Goal: Check status: Check status

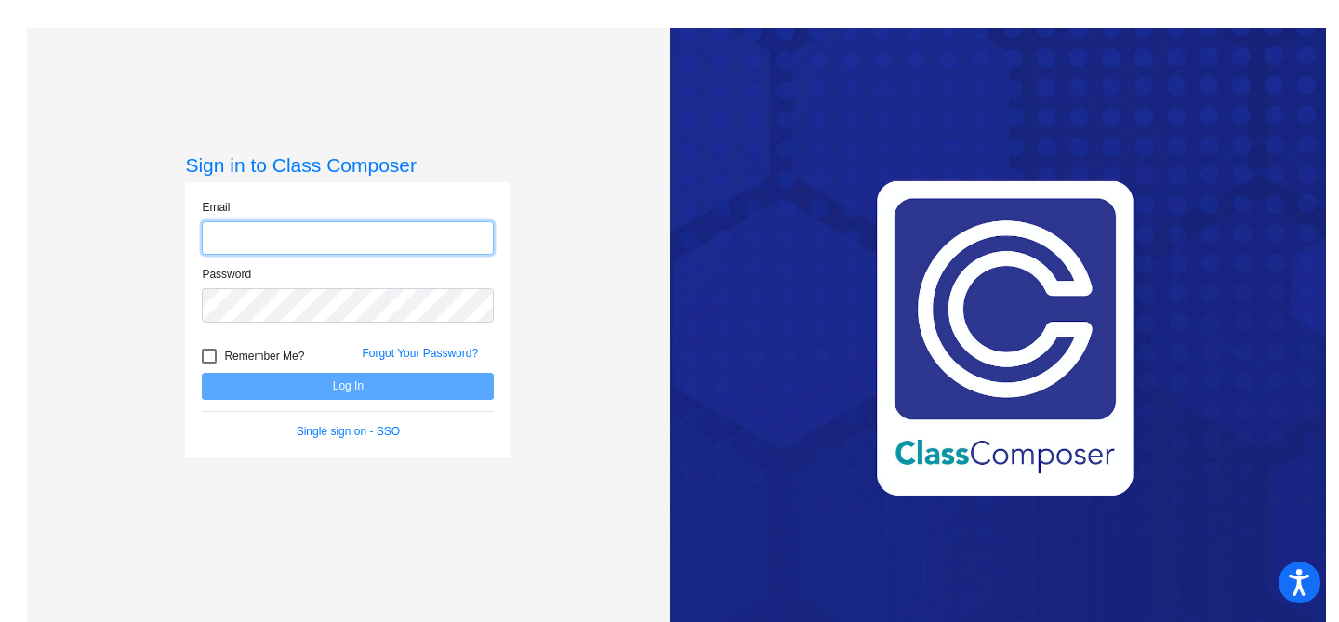
type input "[EMAIL_ADDRESS][DOMAIN_NAME]"
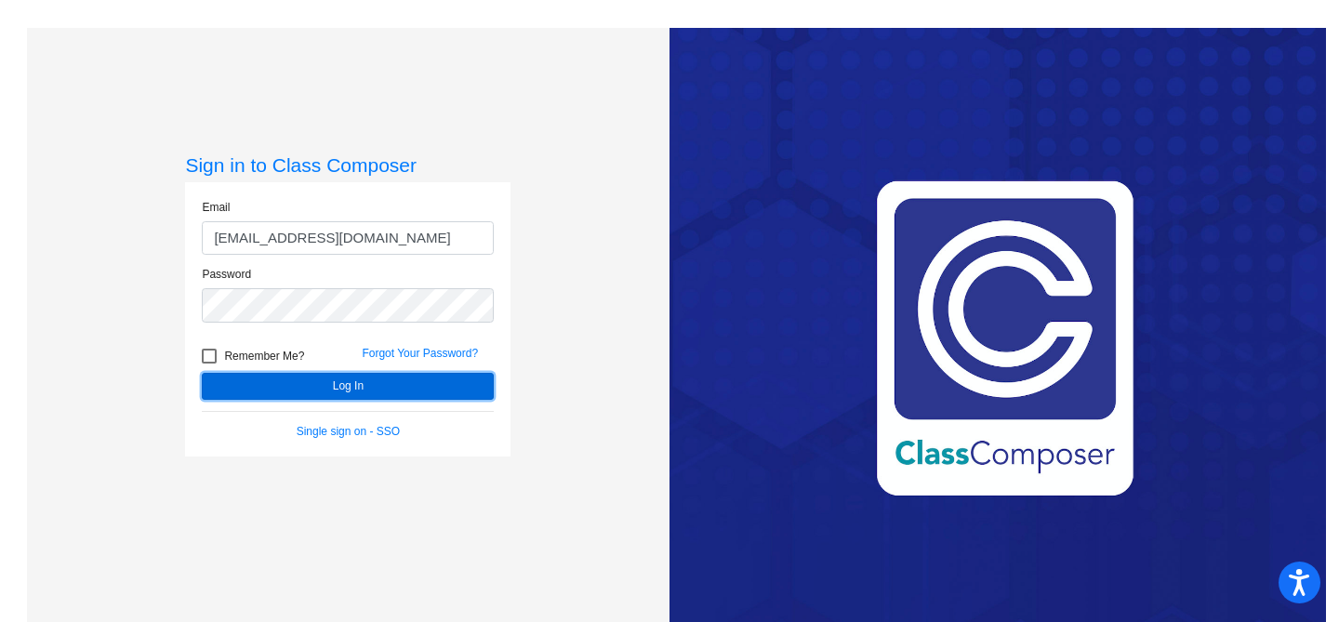
click at [290, 381] on button "Log In" at bounding box center [348, 386] width 292 height 27
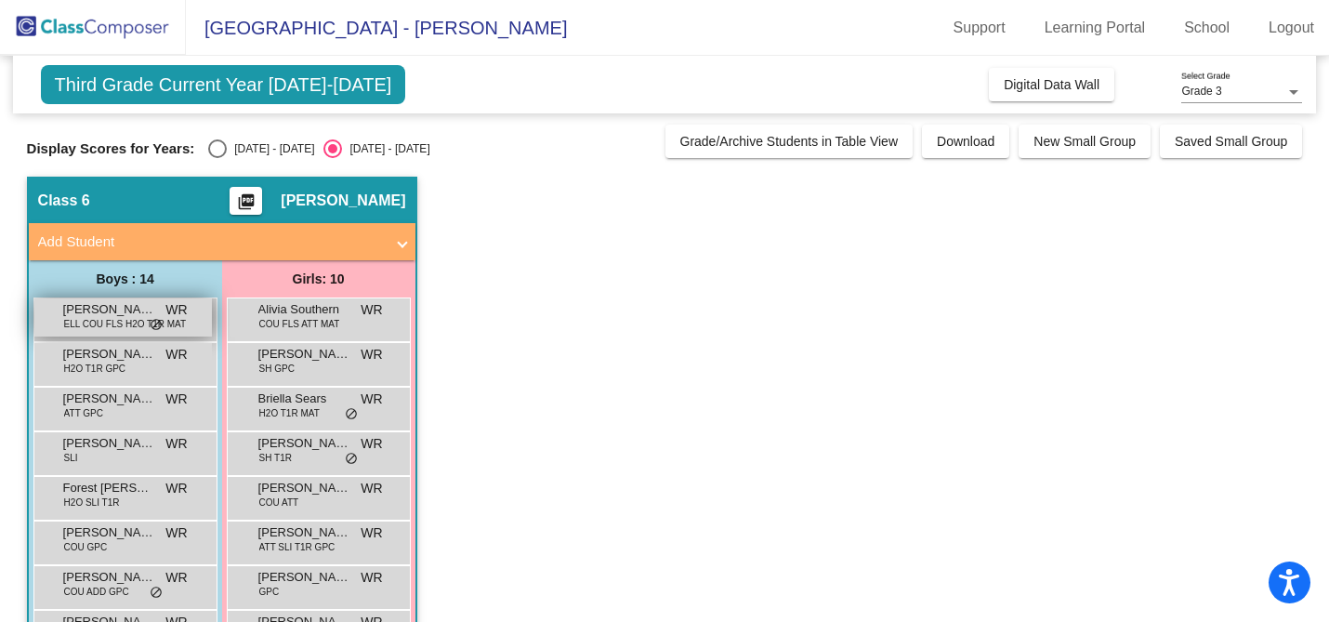
click at [99, 304] on span "[PERSON_NAME]" at bounding box center [109, 309] width 93 height 19
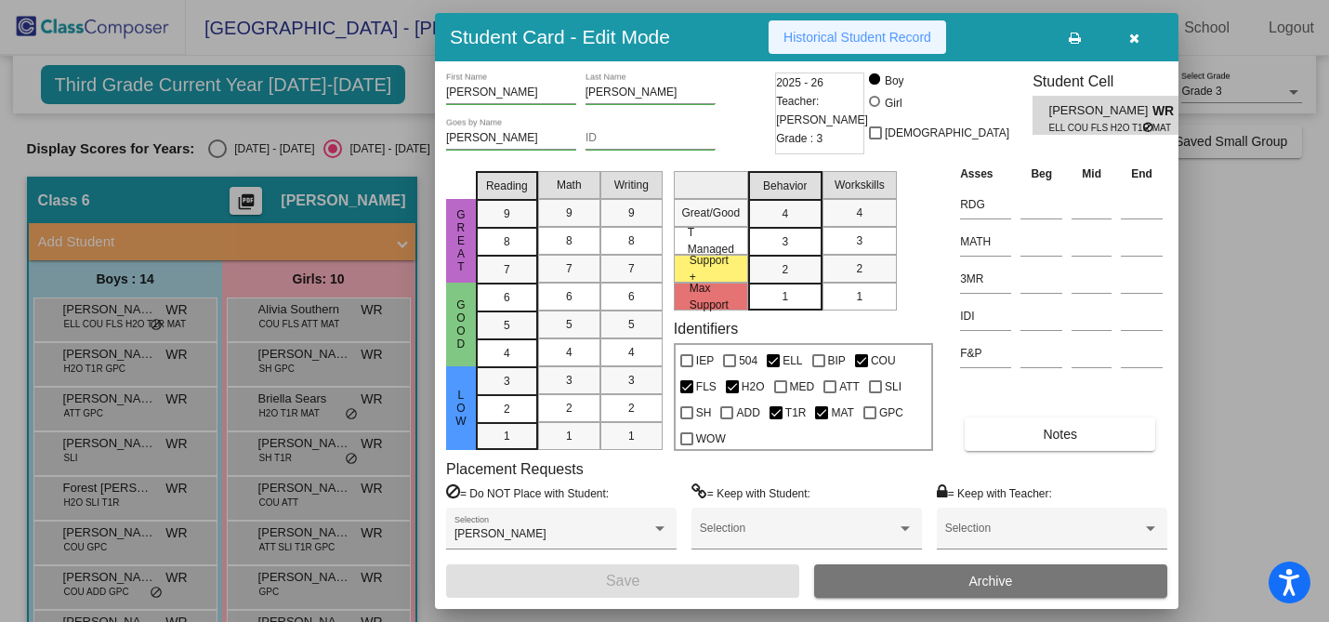
click at [890, 31] on span "Historical Student Record" at bounding box center [858, 37] width 148 height 15
click at [1134, 35] on icon "button" at bounding box center [1134, 38] width 10 height 13
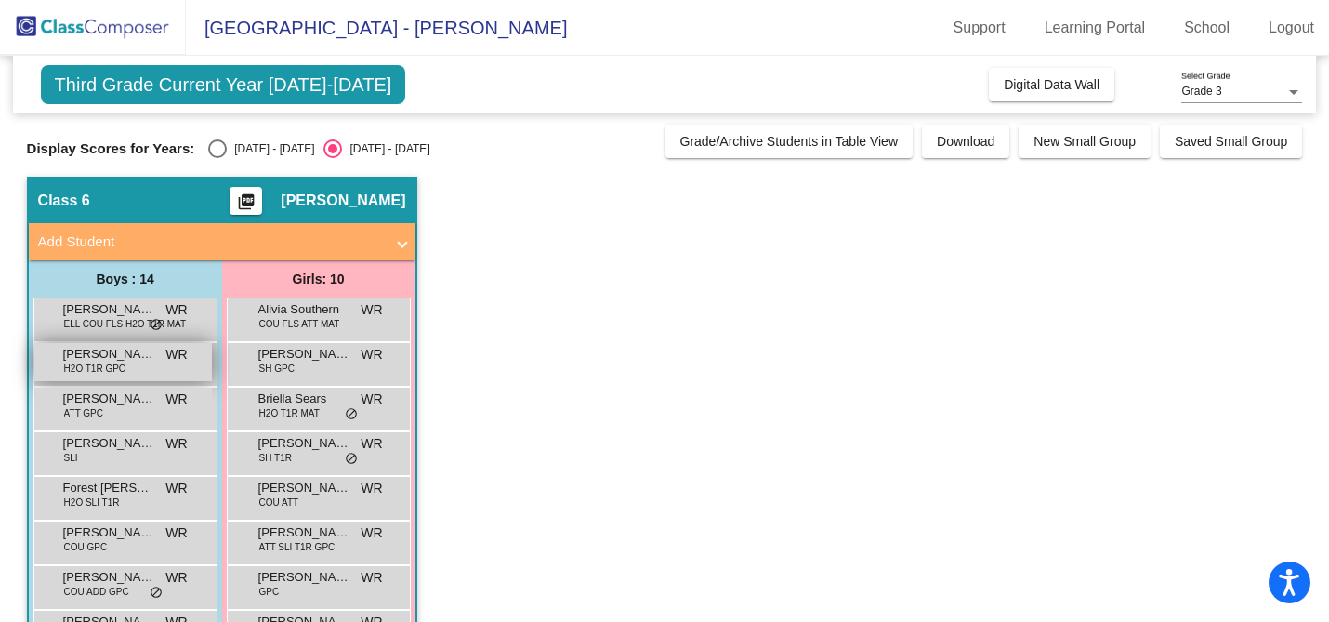
click at [108, 358] on span "[PERSON_NAME]" at bounding box center [109, 354] width 93 height 19
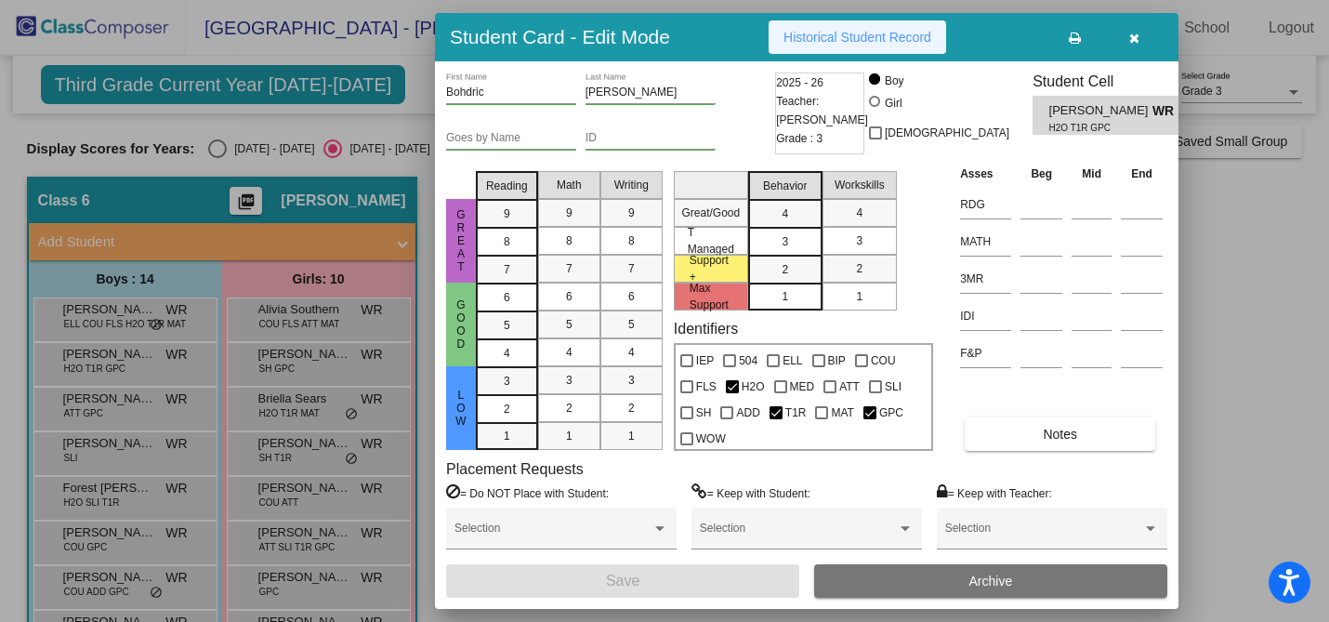
click at [931, 30] on span "Historical Student Record" at bounding box center [858, 37] width 148 height 15
click at [1134, 33] on icon "button" at bounding box center [1134, 38] width 10 height 13
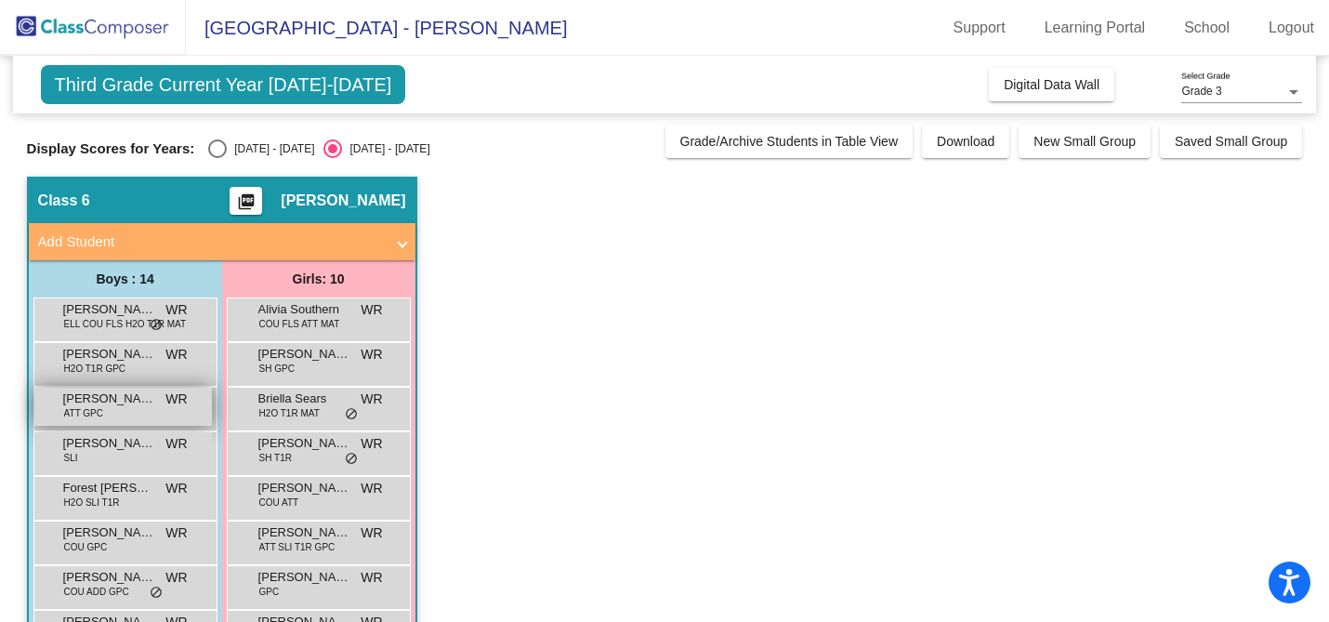
click at [134, 422] on div "[PERSON_NAME] ATT GPC WR lock do_not_disturb_alt" at bounding box center [123, 407] width 178 height 38
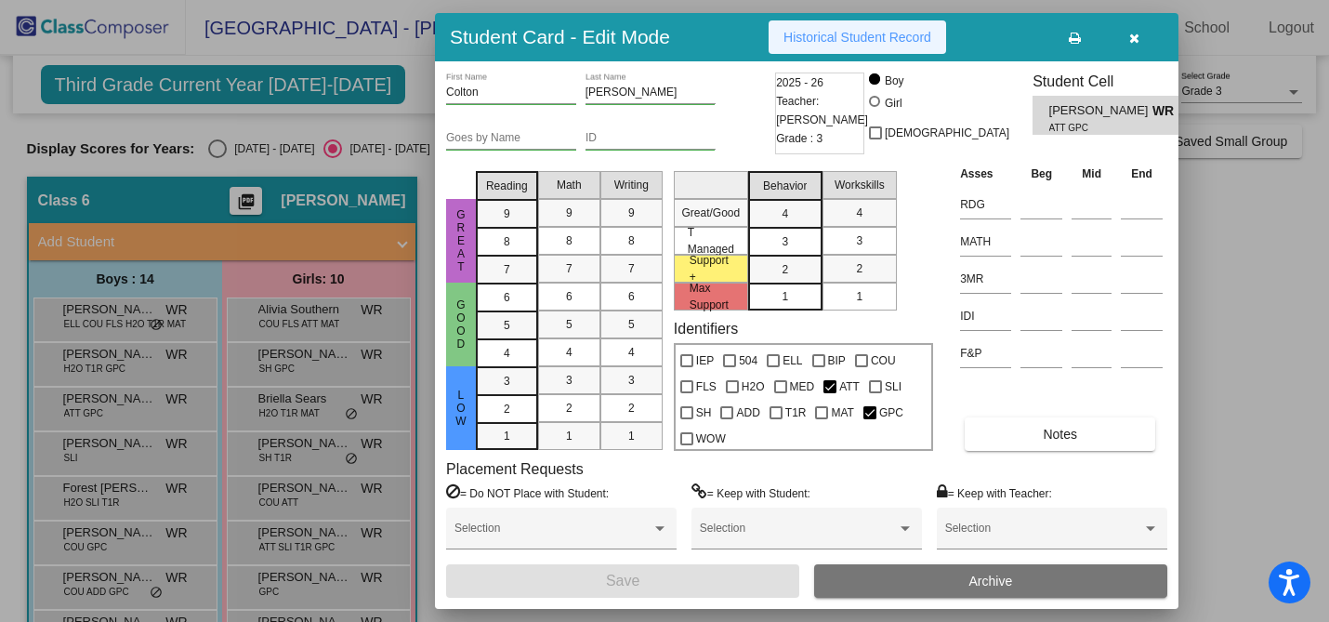
click at [921, 38] on span "Historical Student Record" at bounding box center [858, 37] width 148 height 15
click at [1131, 34] on icon "button" at bounding box center [1134, 38] width 10 height 13
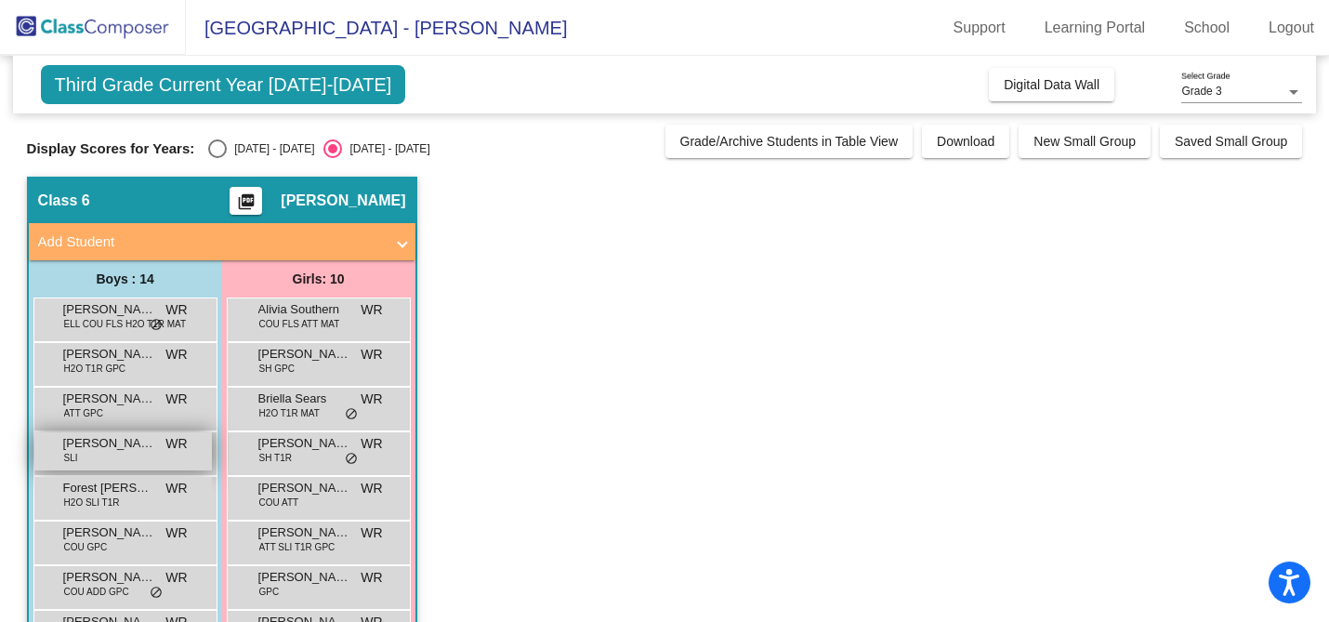
click at [144, 447] on span "[PERSON_NAME]" at bounding box center [109, 443] width 93 height 19
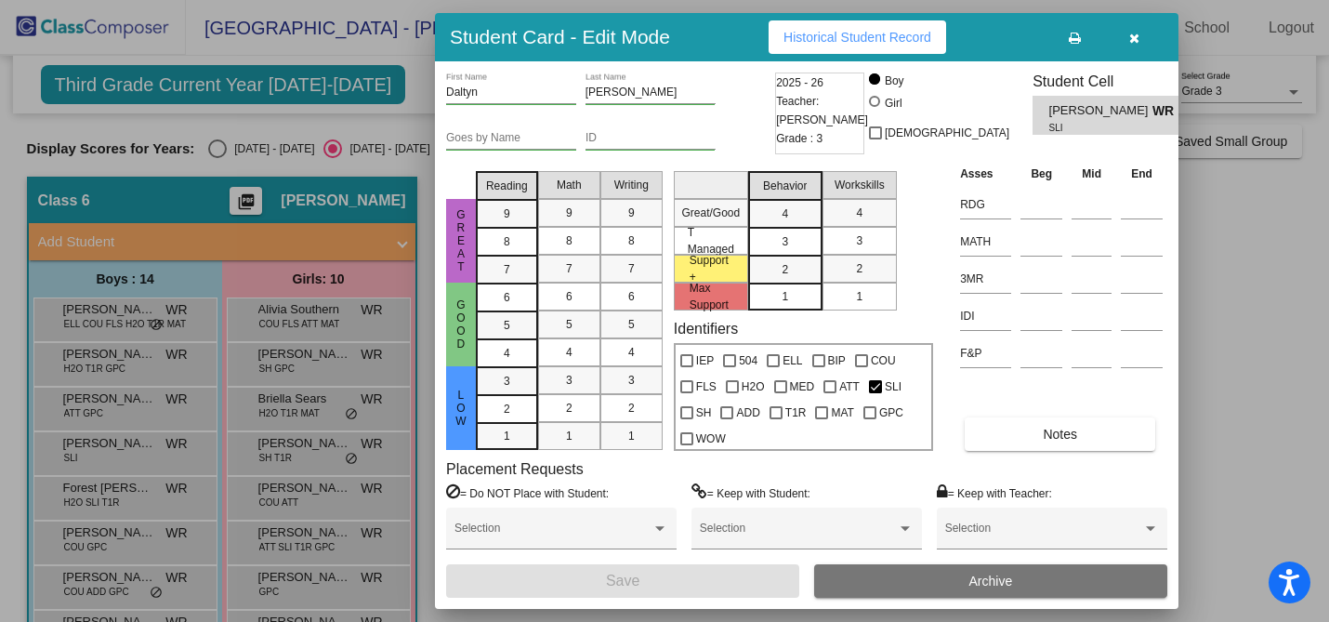
click at [1134, 33] on icon "button" at bounding box center [1134, 38] width 10 height 13
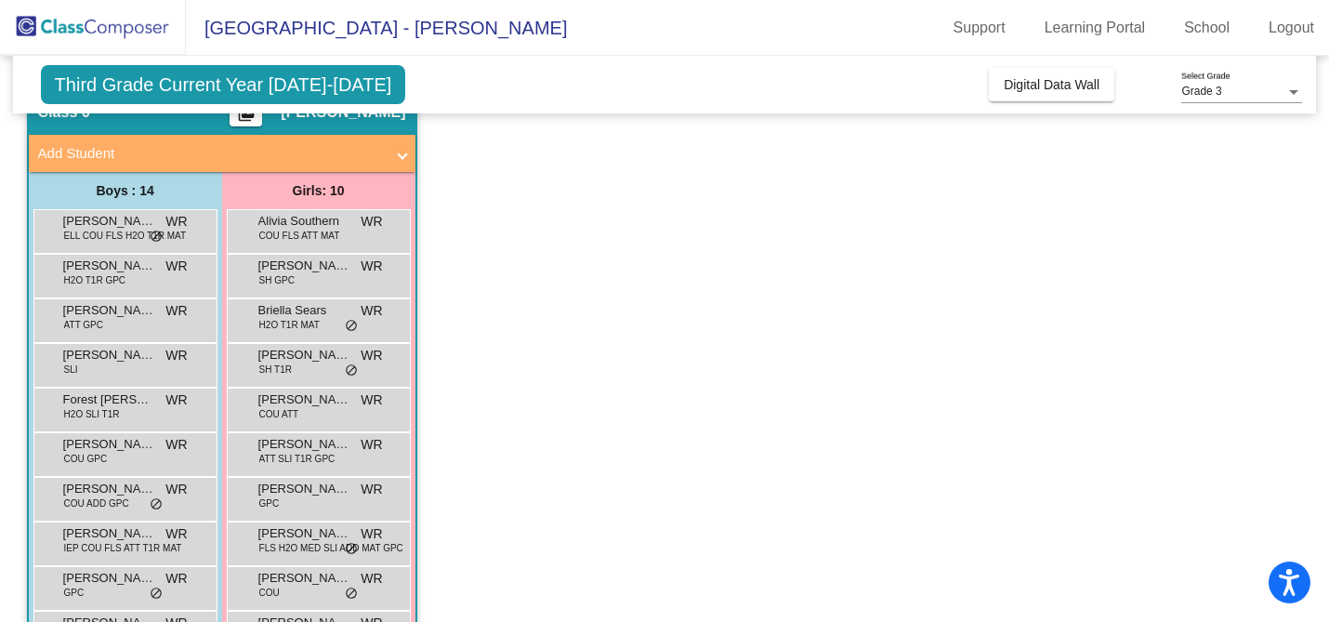
scroll to position [137, 0]
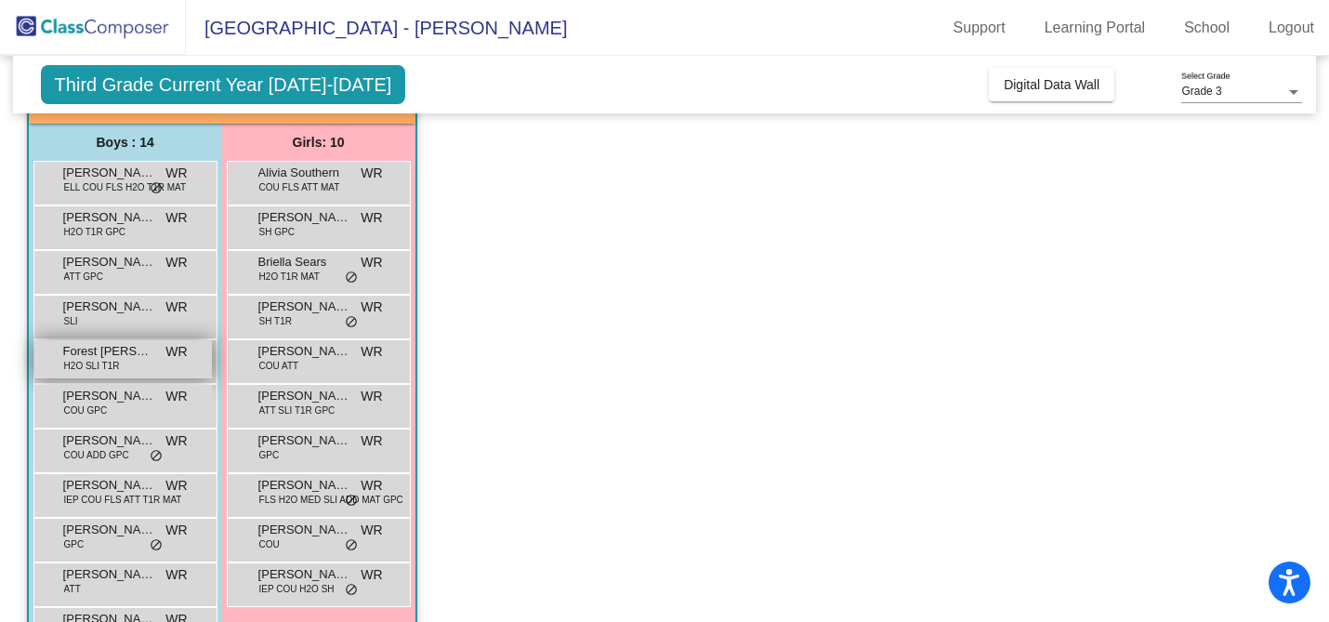
click at [125, 366] on div "Forest [PERSON_NAME] H2O SLI T1R WR lock do_not_disturb_alt" at bounding box center [123, 359] width 178 height 38
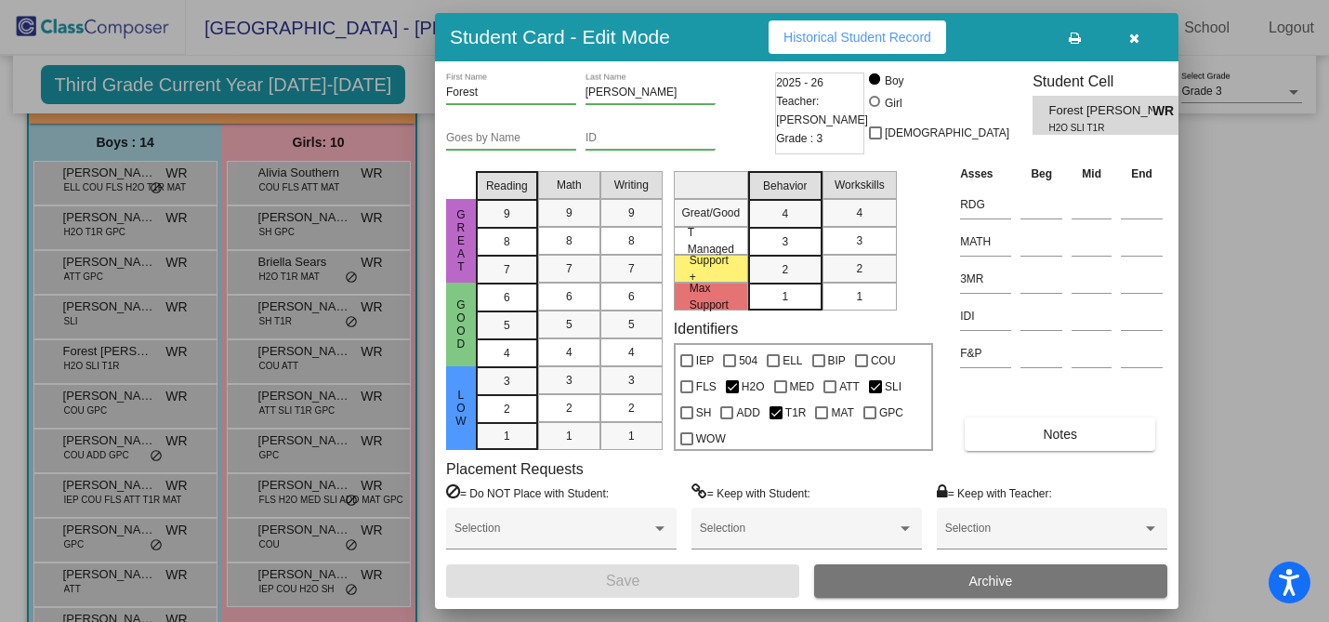
click at [931, 32] on span "Historical Student Record" at bounding box center [858, 37] width 148 height 15
click at [1136, 42] on icon "button" at bounding box center [1134, 38] width 10 height 13
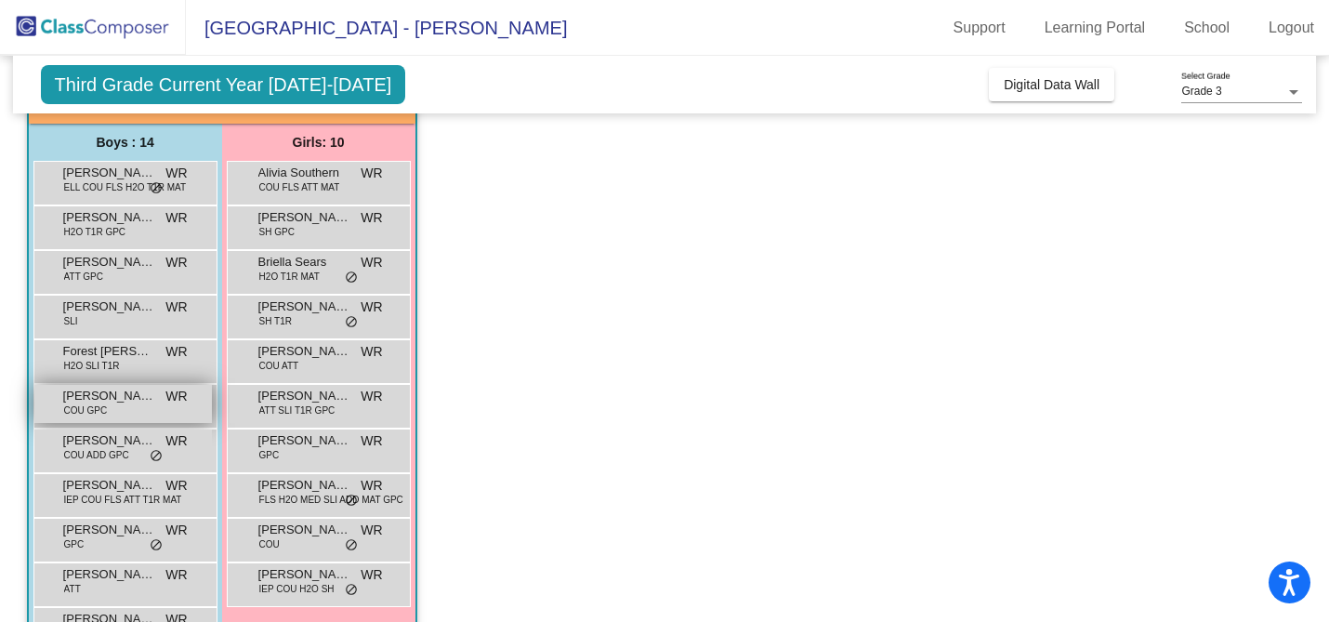
click at [130, 413] on div "[PERSON_NAME] COU GPC WR lock do_not_disturb_alt" at bounding box center [123, 404] width 178 height 38
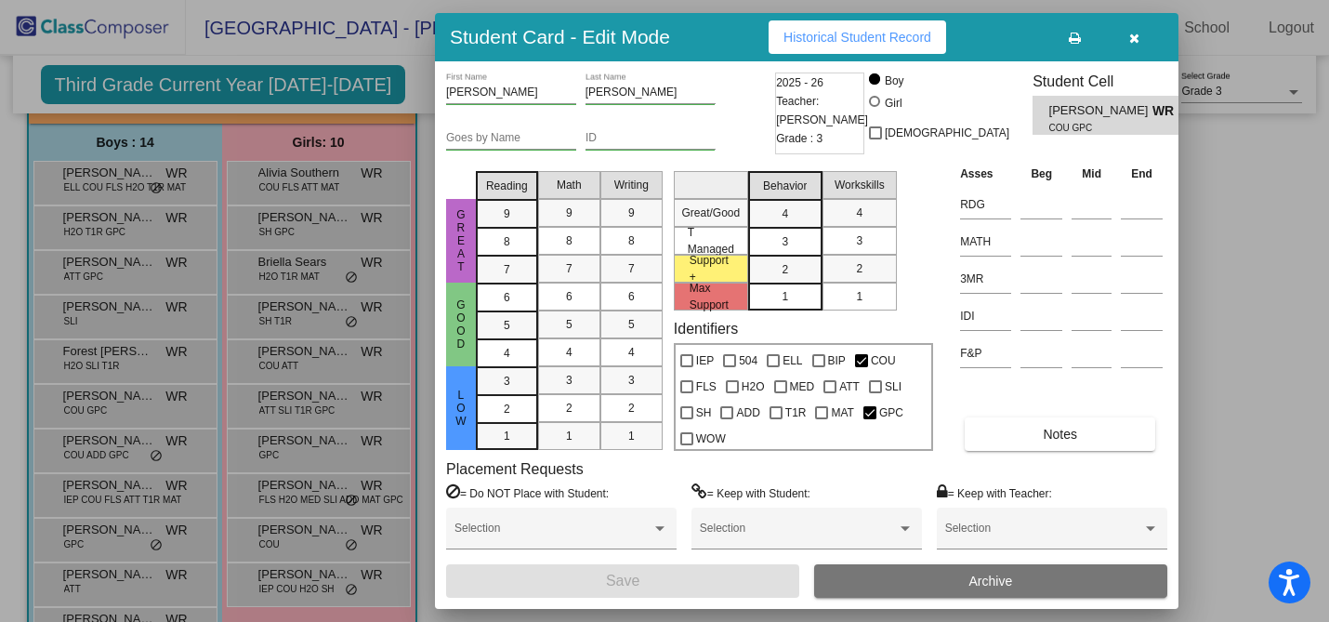
click at [884, 35] on span "Historical Student Record" at bounding box center [858, 37] width 148 height 15
click at [1135, 40] on icon "button" at bounding box center [1134, 38] width 10 height 13
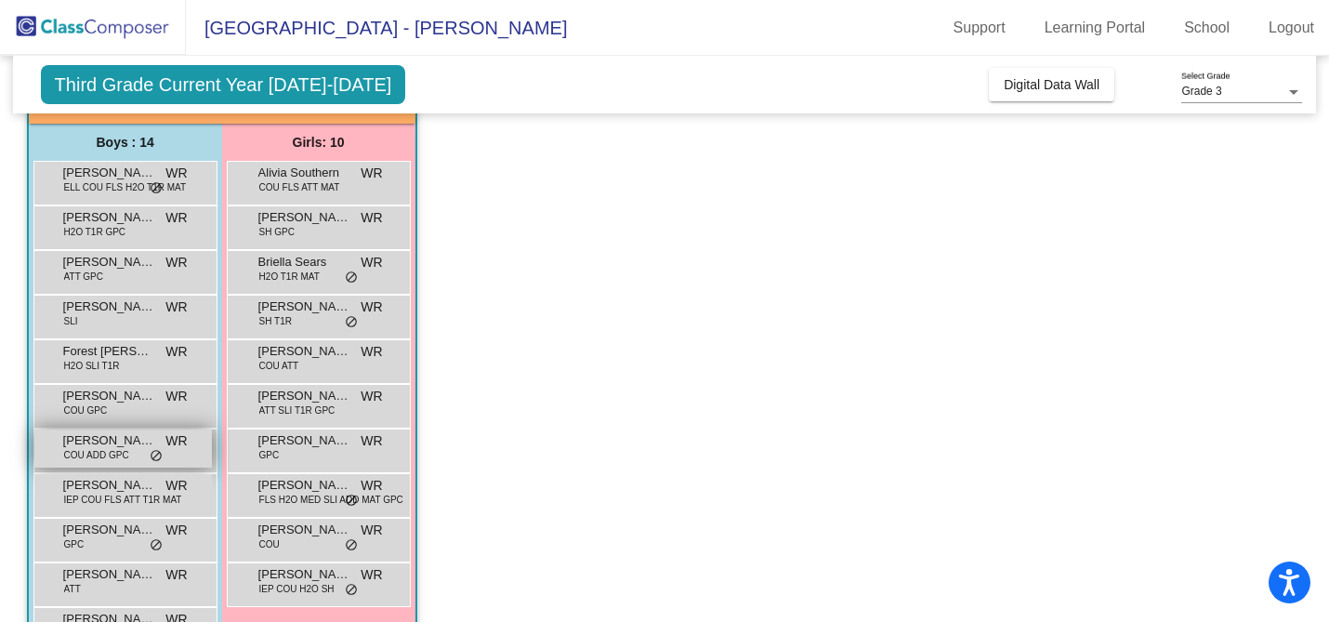
click at [124, 453] on span "COU ADD GPC" at bounding box center [96, 455] width 65 height 14
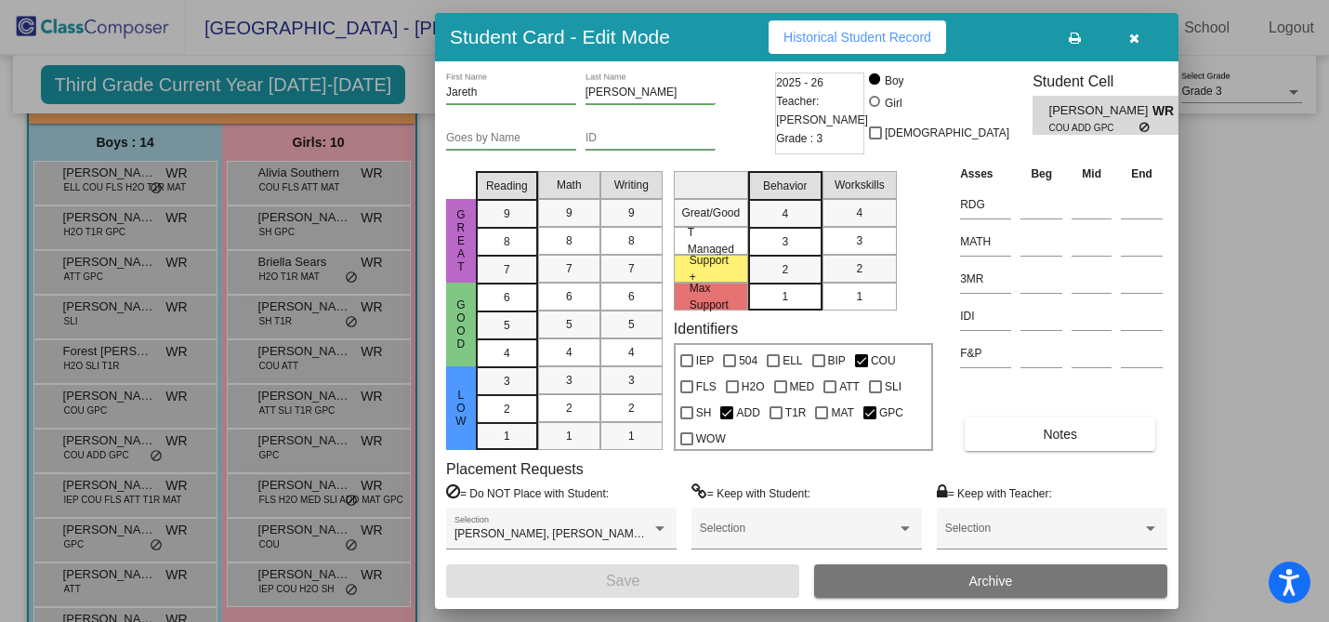
click at [852, 35] on span "Historical Student Record" at bounding box center [858, 37] width 148 height 15
click at [1137, 34] on icon "button" at bounding box center [1134, 38] width 10 height 13
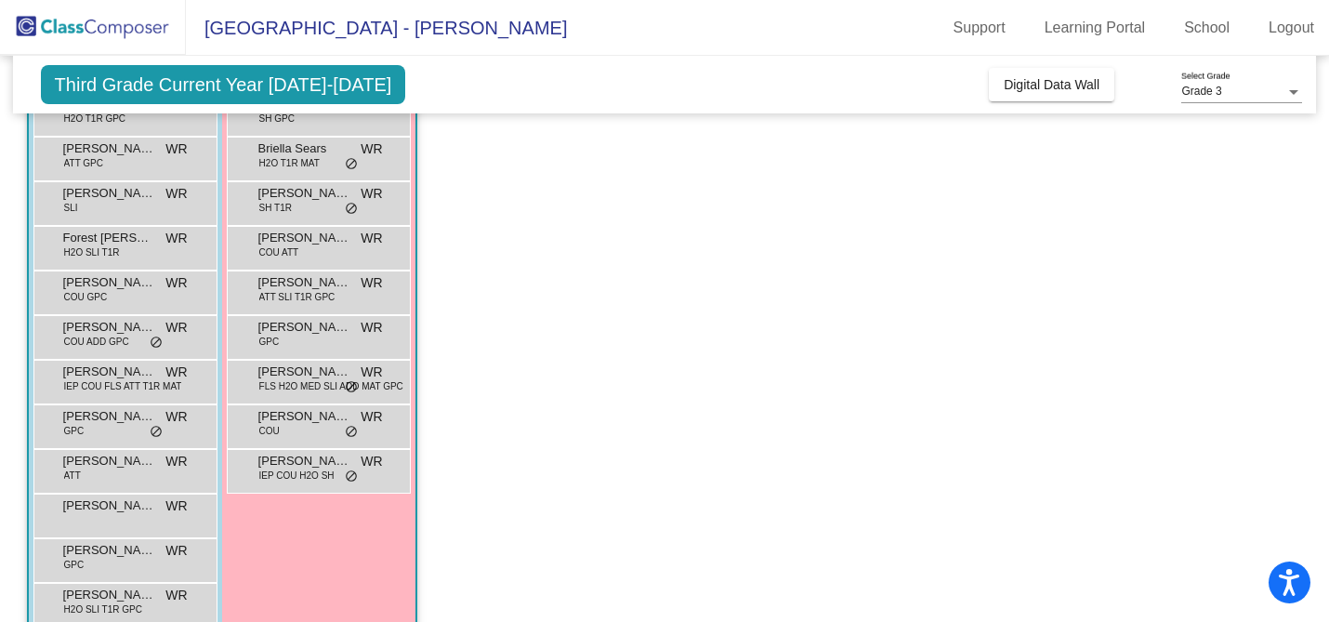
scroll to position [250, 0]
click at [161, 389] on span "IEP COU FLS ATT T1R MAT" at bounding box center [123, 386] width 118 height 14
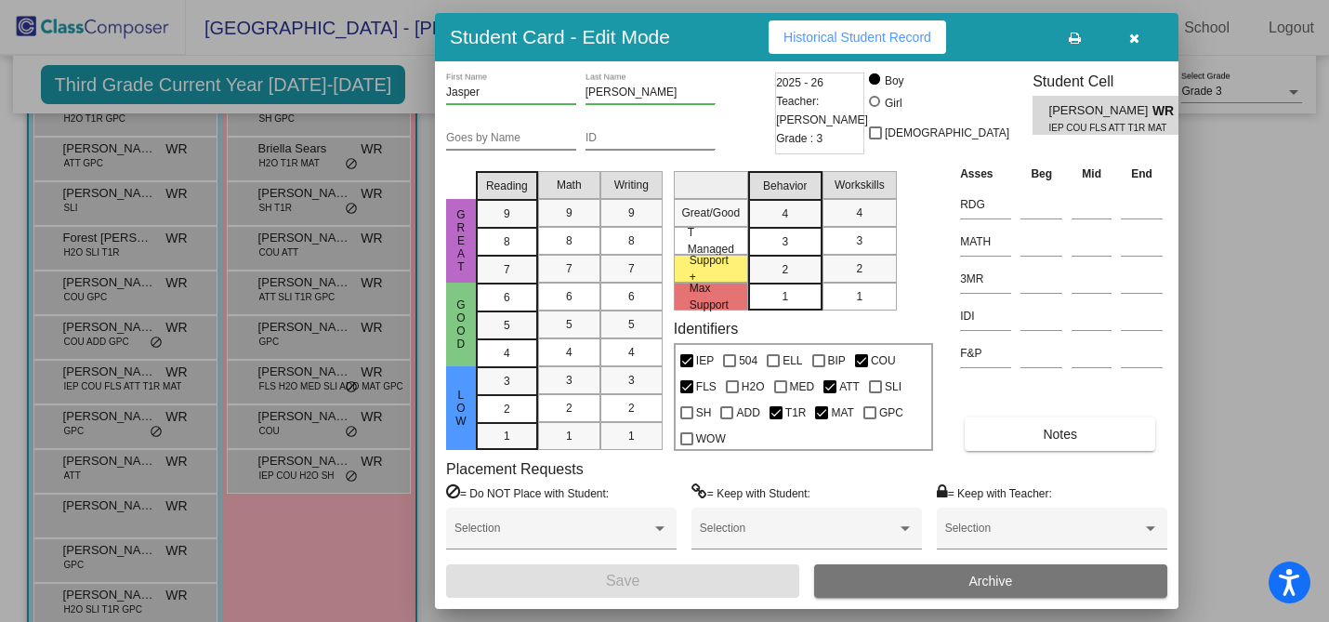
click at [912, 48] on button "Historical Student Record" at bounding box center [858, 36] width 178 height 33
click at [1134, 38] on icon "button" at bounding box center [1134, 38] width 10 height 13
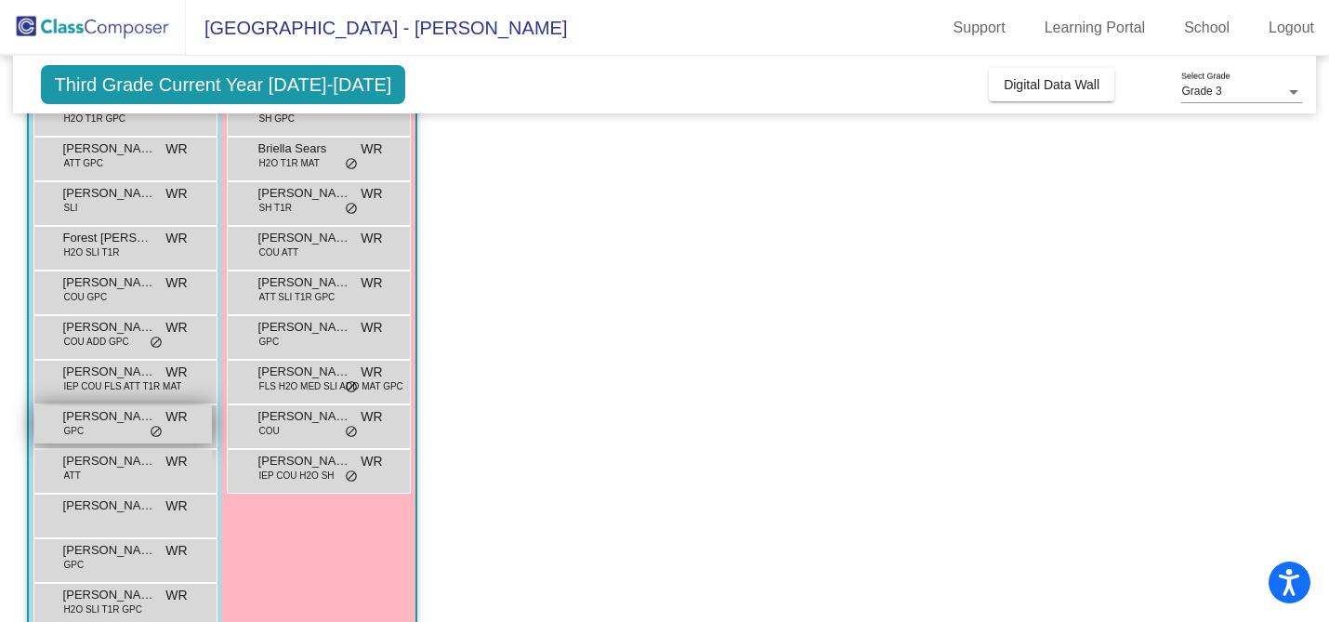
click at [122, 425] on div "[PERSON_NAME] GPC WR lock do_not_disturb_alt" at bounding box center [123, 424] width 178 height 38
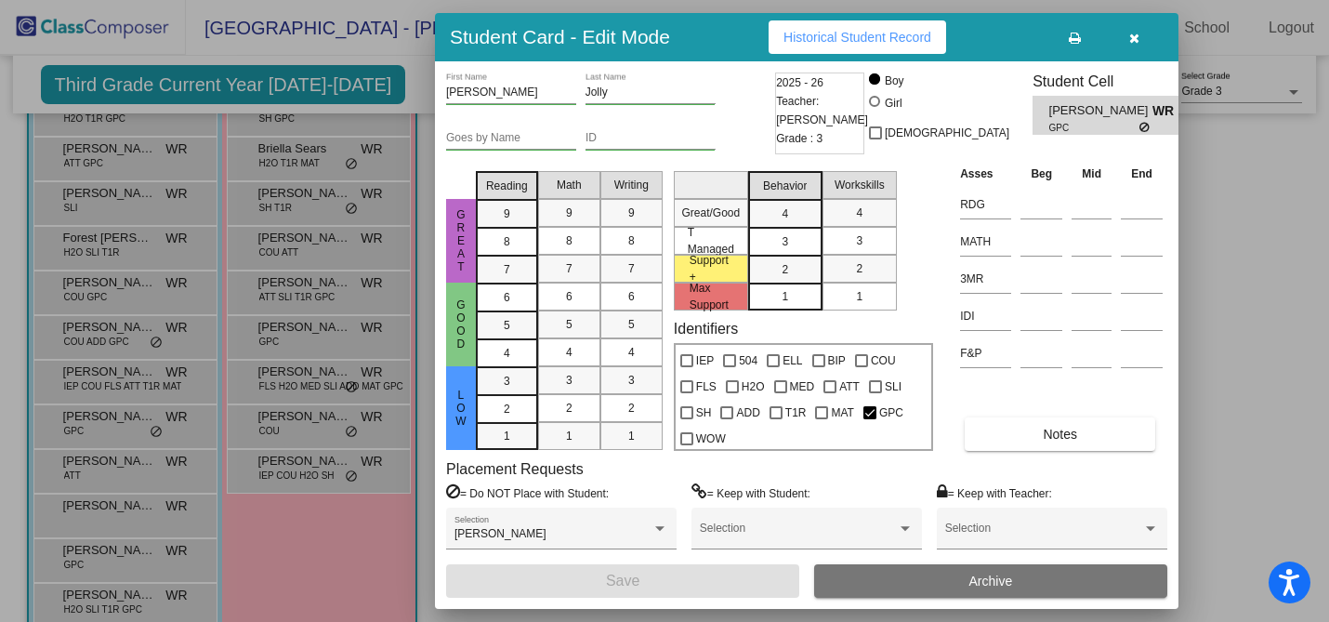
click at [845, 42] on span "Historical Student Record" at bounding box center [858, 37] width 148 height 15
click at [1140, 41] on button "button" at bounding box center [1133, 36] width 59 height 33
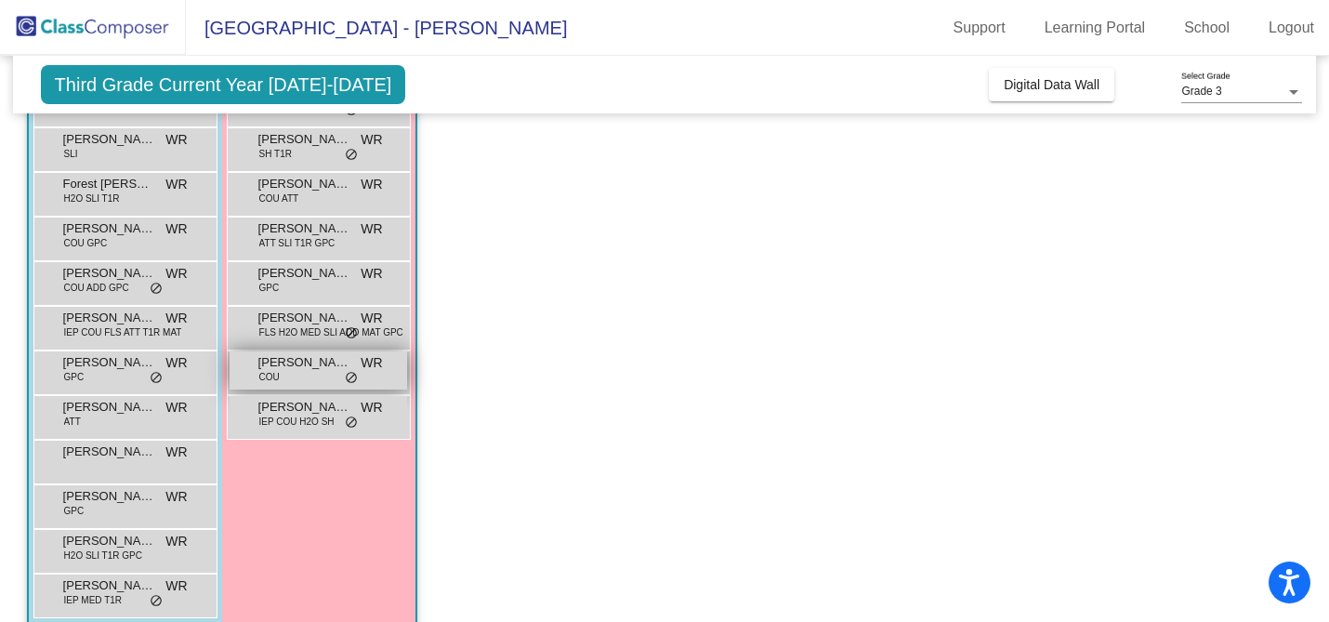
scroll to position [330, 0]
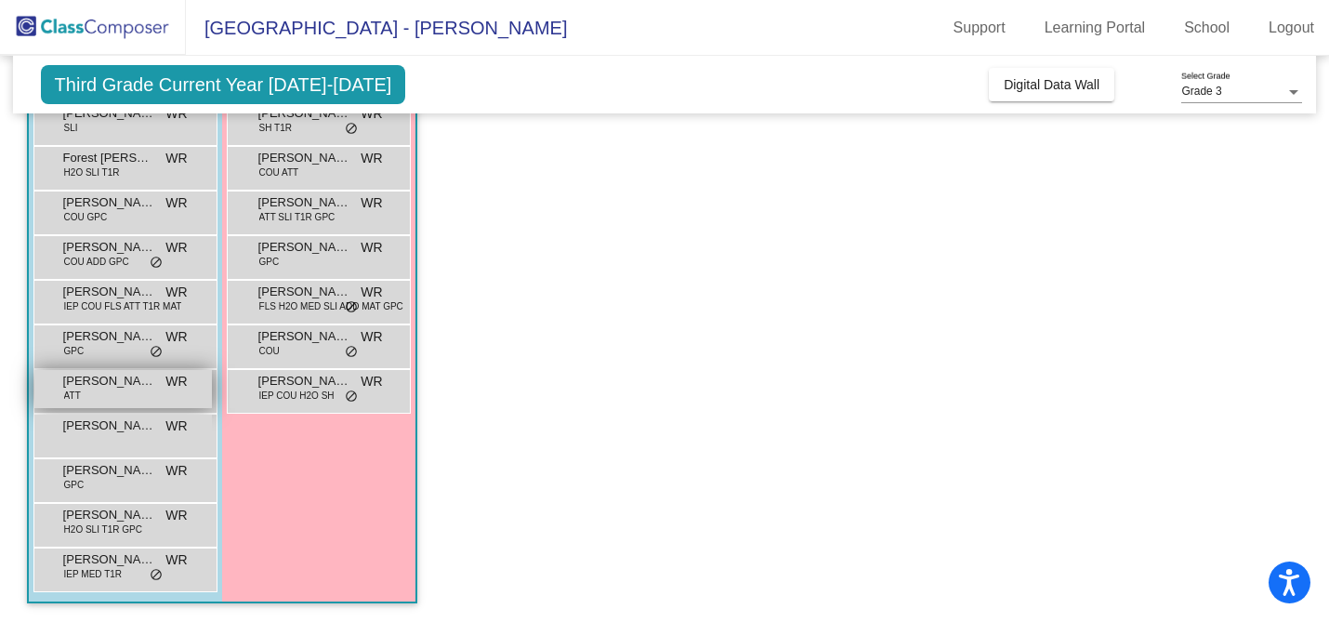
click at [142, 378] on span "[PERSON_NAME]" at bounding box center [109, 381] width 93 height 19
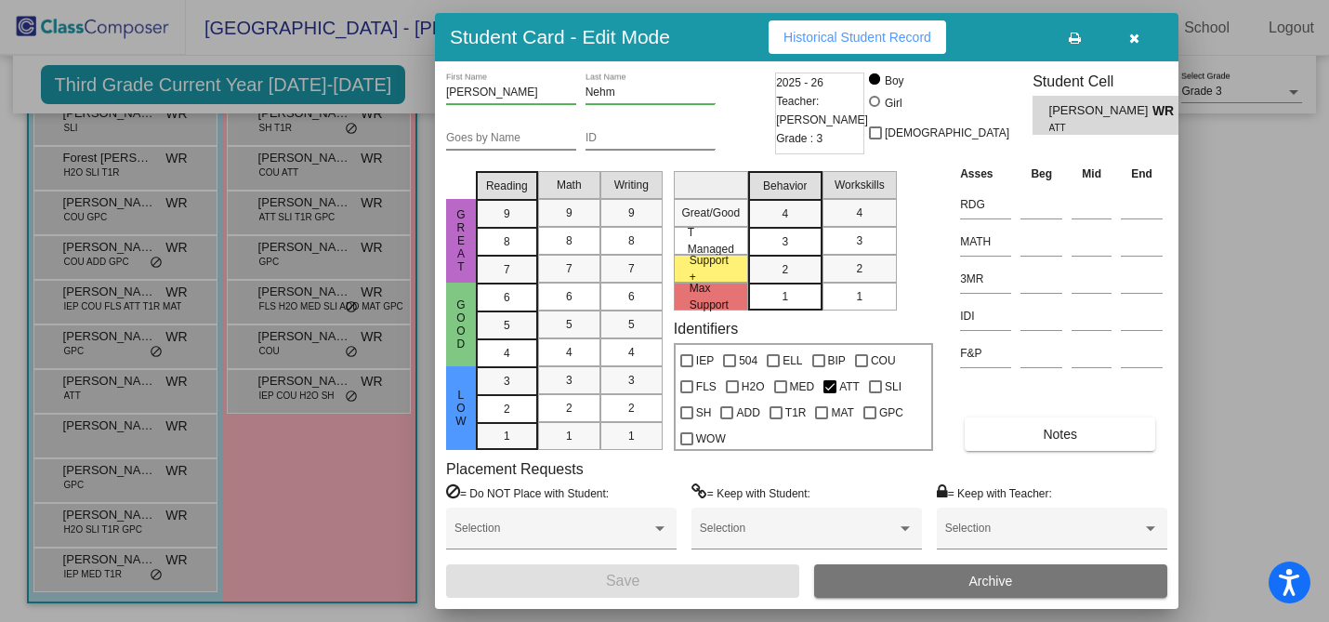
click at [890, 37] on span "Historical Student Record" at bounding box center [858, 37] width 148 height 15
click at [1126, 38] on button "button" at bounding box center [1133, 36] width 59 height 33
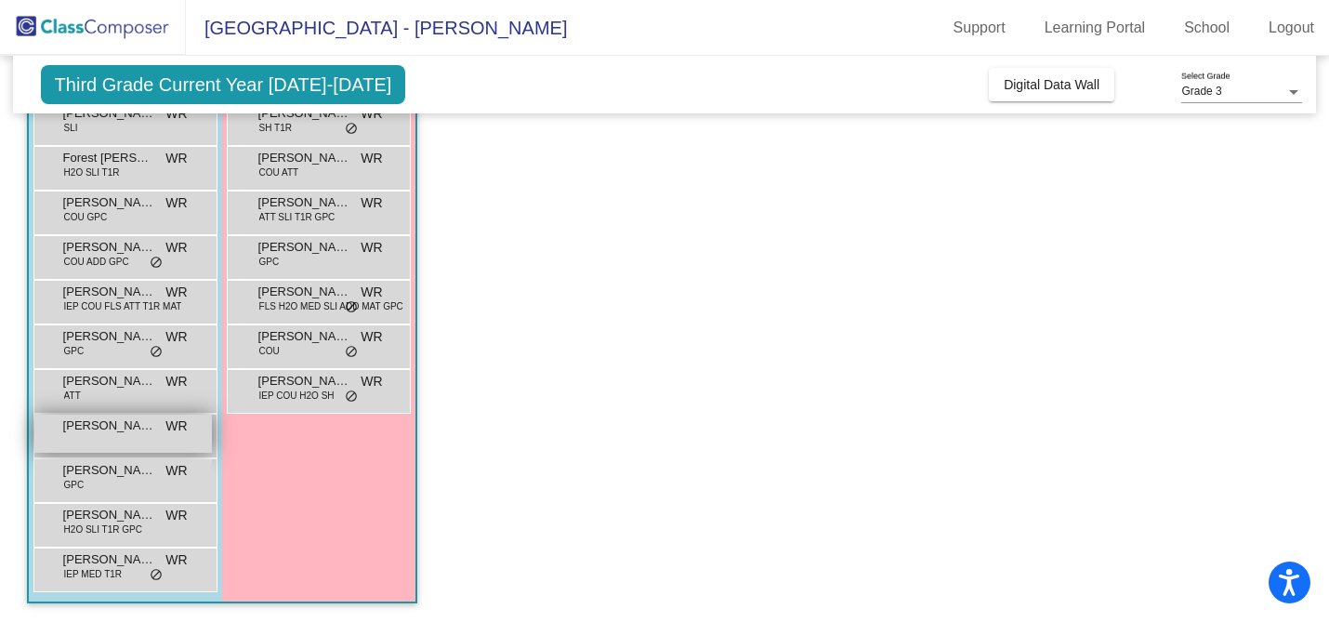
scroll to position [0, 0]
click at [135, 437] on div "[PERSON_NAME] lock do_not_disturb_alt" at bounding box center [123, 434] width 178 height 38
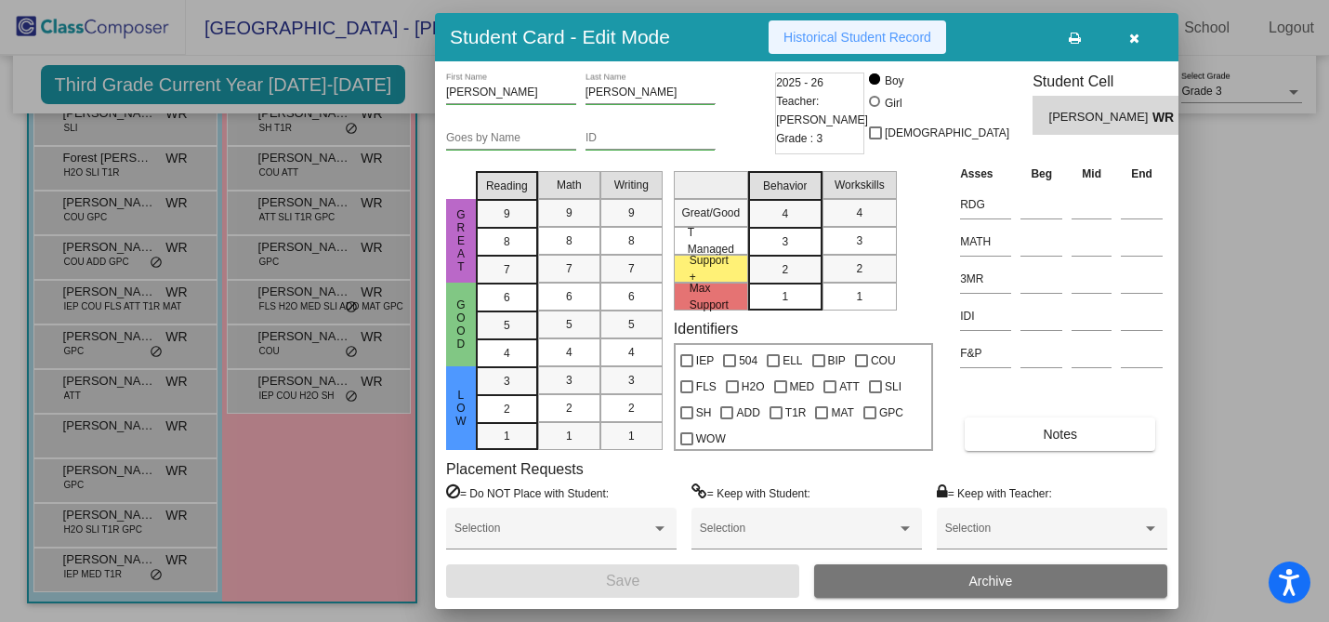
click at [907, 27] on button "Historical Student Record" at bounding box center [858, 36] width 178 height 33
click at [1137, 33] on icon "button" at bounding box center [1134, 38] width 10 height 13
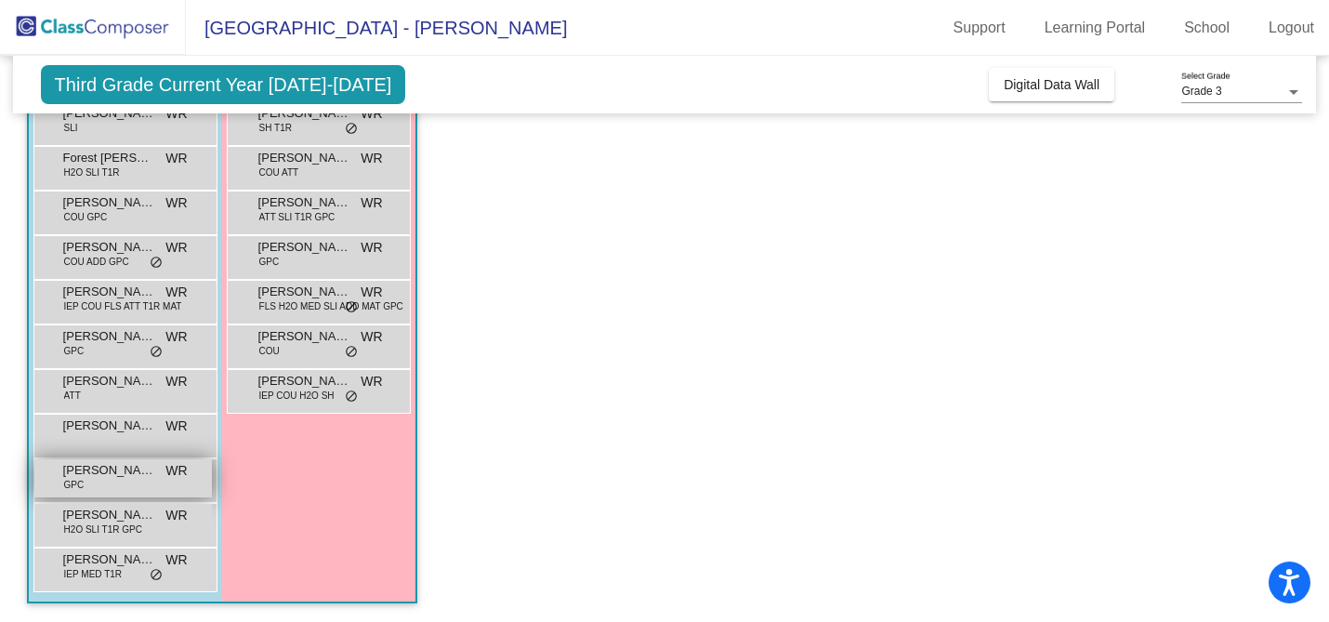
click at [146, 483] on div "Lincoln [PERSON_NAME] GPC WR lock do_not_disturb_alt" at bounding box center [123, 478] width 178 height 38
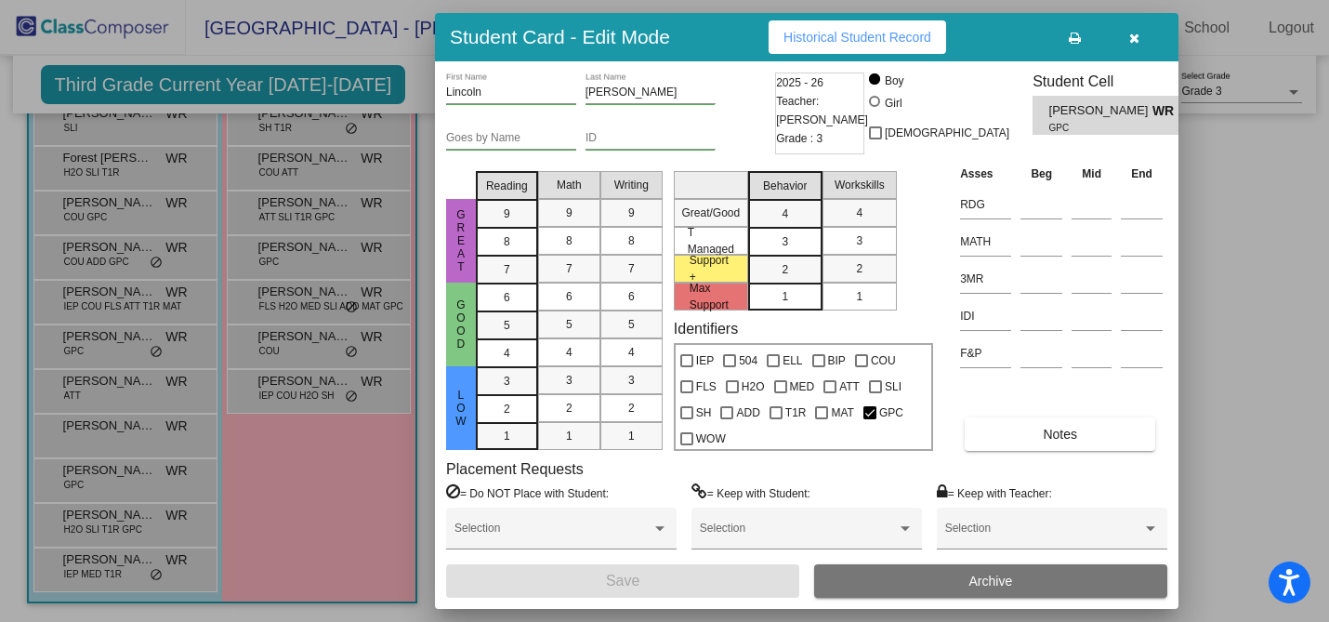
click at [838, 41] on span "Historical Student Record" at bounding box center [858, 37] width 148 height 15
click at [1133, 33] on icon "button" at bounding box center [1134, 38] width 10 height 13
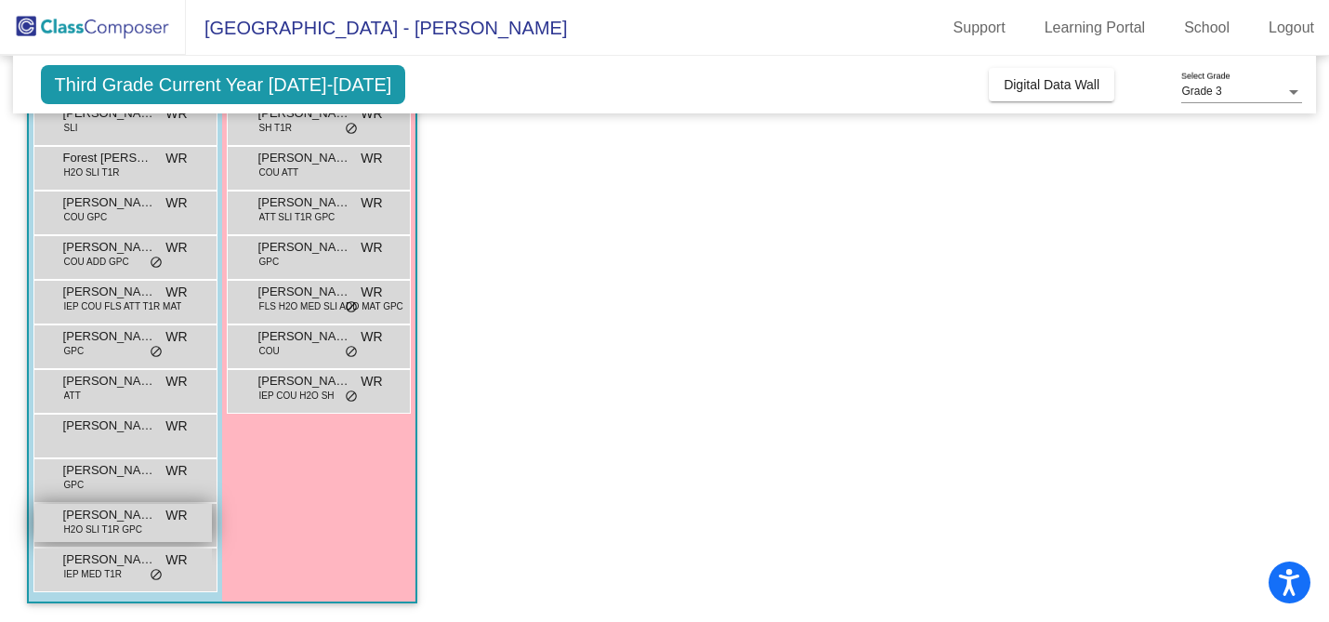
click at [132, 519] on span "[PERSON_NAME]" at bounding box center [109, 515] width 93 height 19
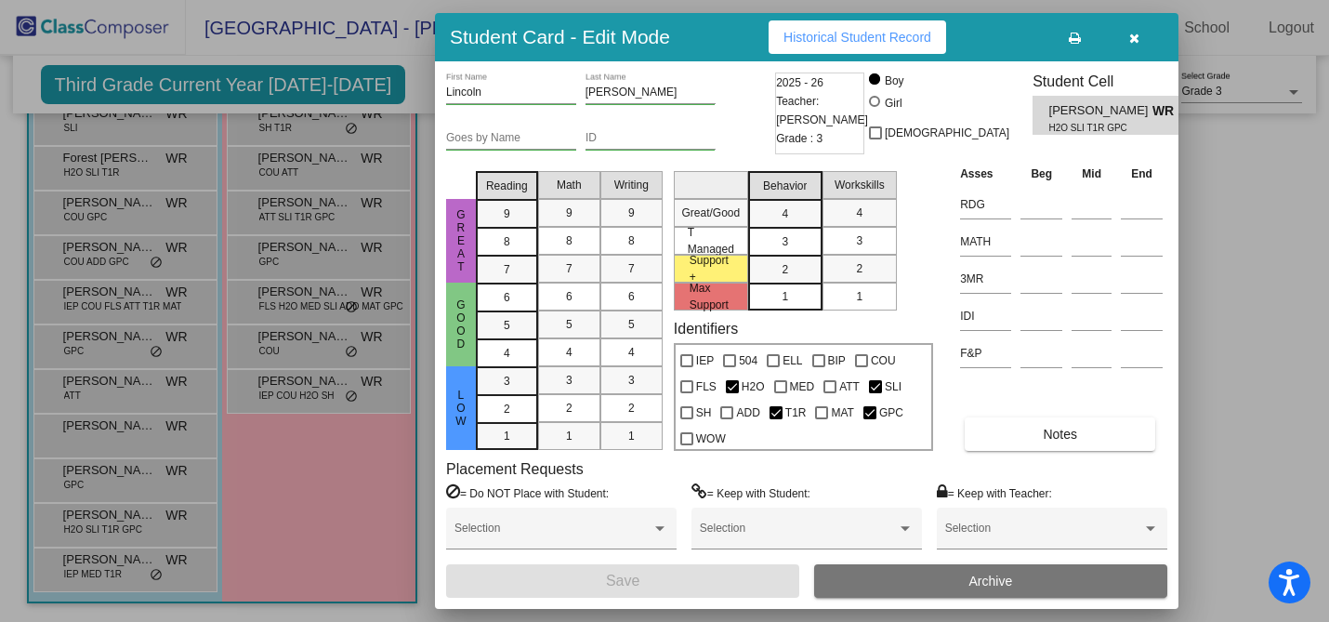
click at [852, 33] on span "Historical Student Record" at bounding box center [858, 37] width 148 height 15
click at [1144, 38] on button "button" at bounding box center [1133, 36] width 59 height 33
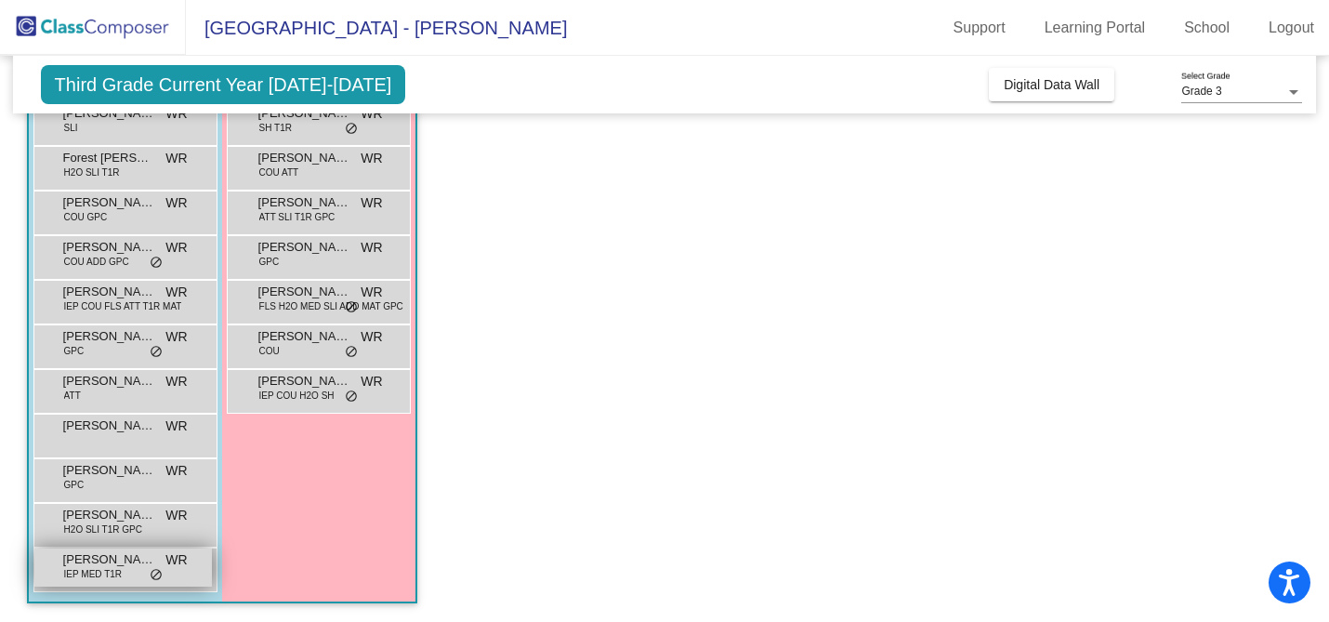
click at [127, 565] on span "[PERSON_NAME]" at bounding box center [109, 559] width 93 height 19
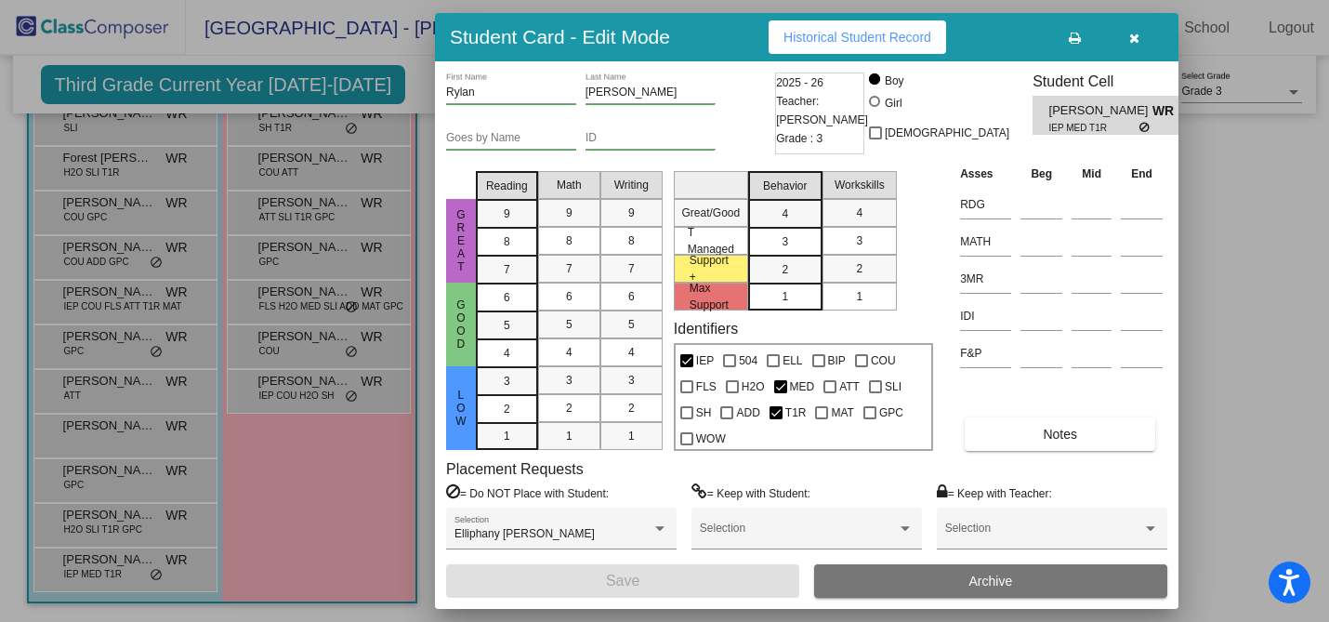
click at [846, 33] on span "Historical Student Record" at bounding box center [858, 37] width 148 height 15
click at [1131, 36] on icon "button" at bounding box center [1134, 38] width 10 height 13
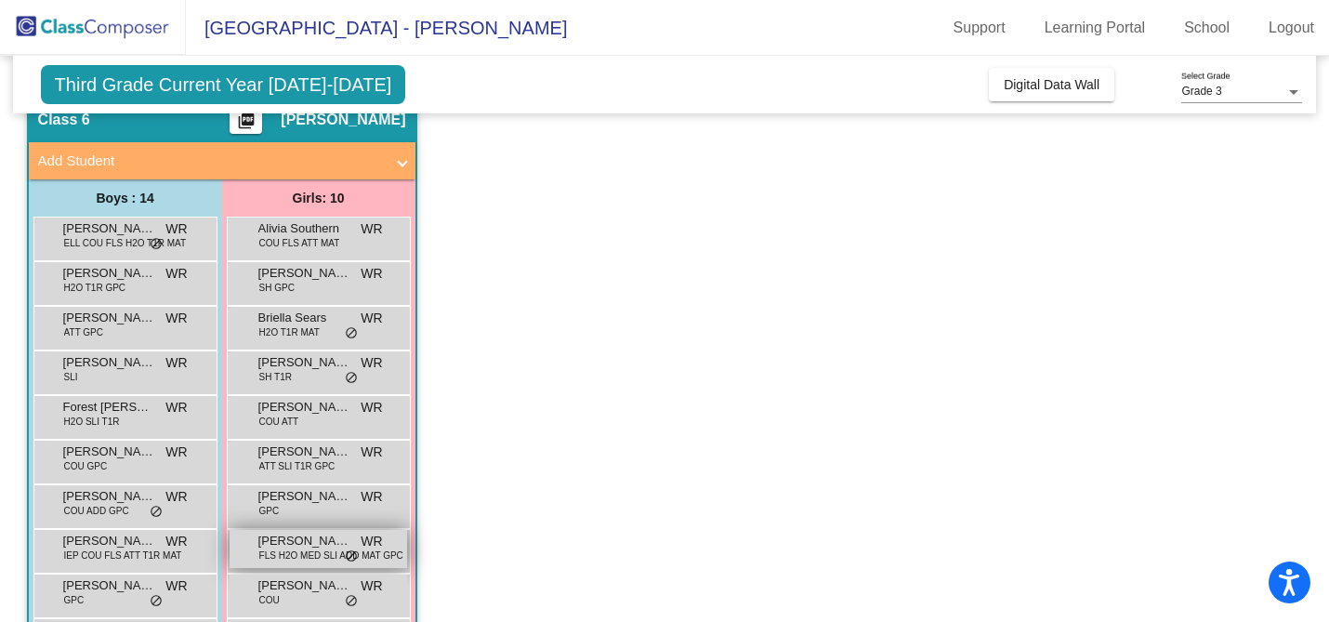
scroll to position [53, 0]
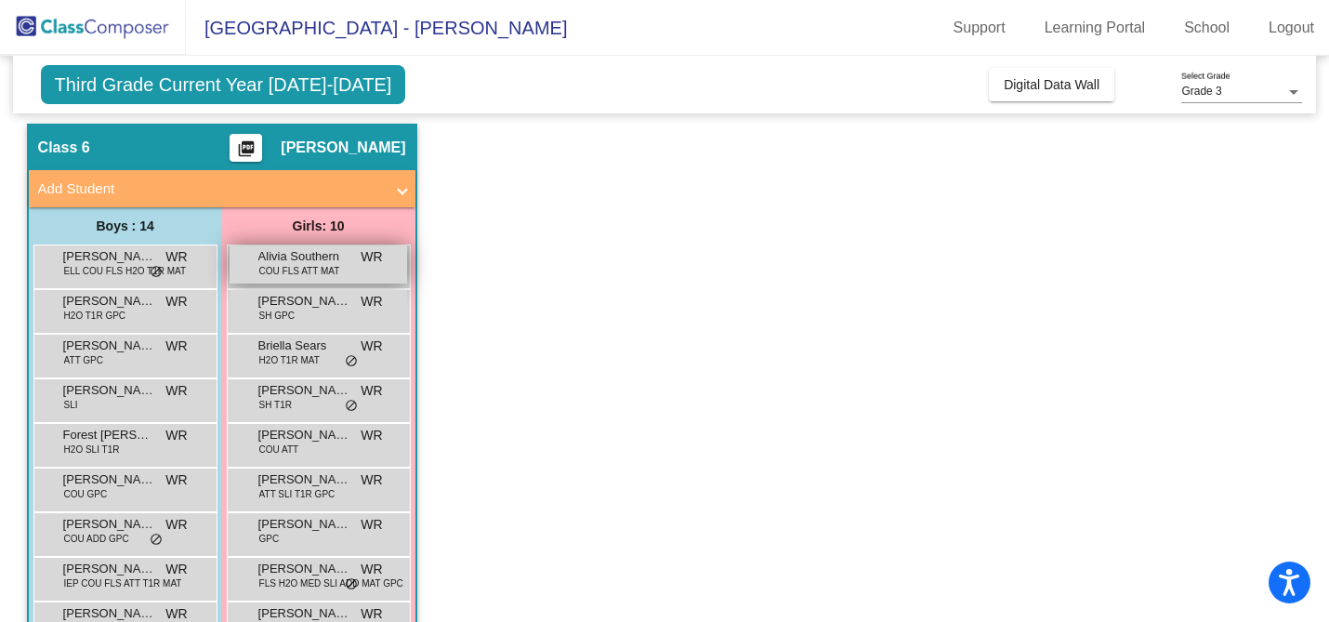
click at [328, 270] on span "COU FLS ATT MAT" at bounding box center [299, 271] width 81 height 14
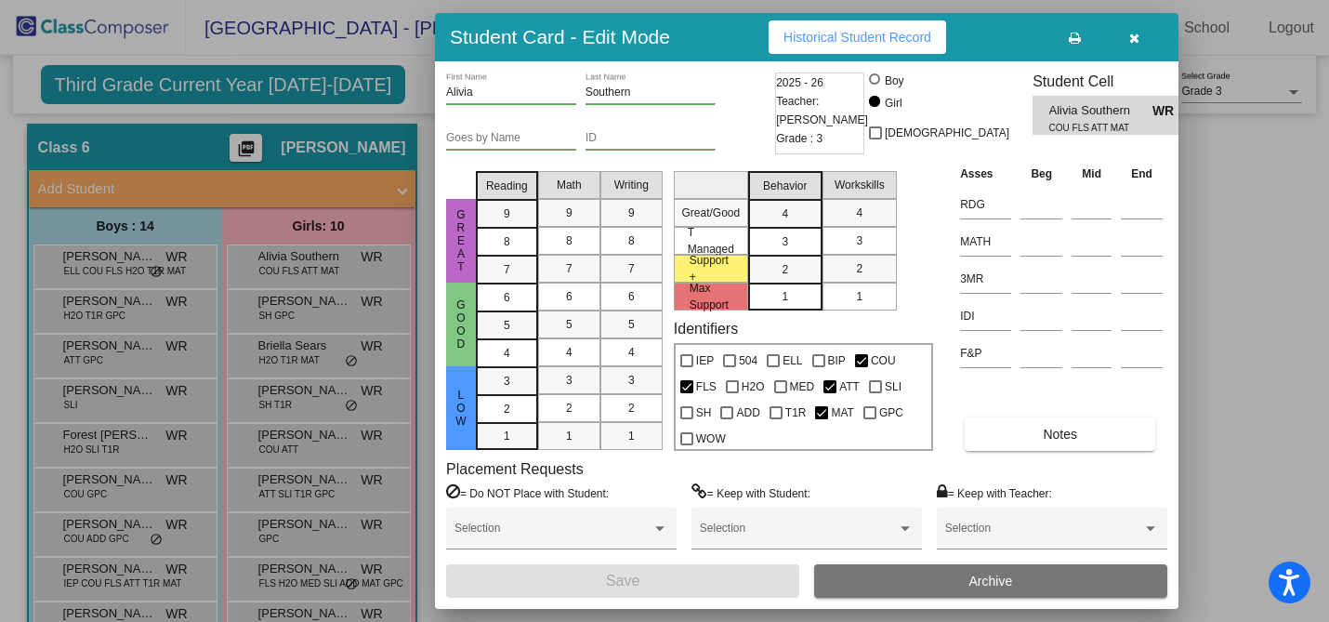
scroll to position [0, 0]
click at [1135, 33] on icon "button" at bounding box center [1134, 38] width 10 height 13
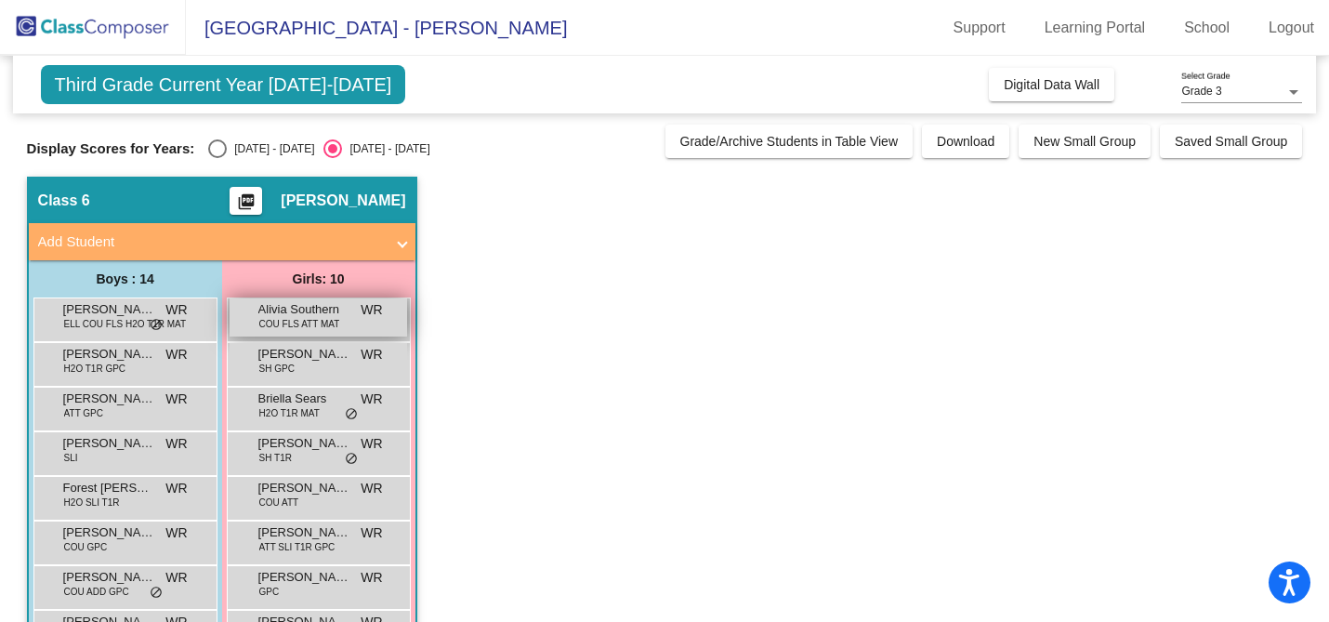
click at [337, 321] on div "Alivia Southern COU FLS ATT MAT WR lock do_not_disturb_alt" at bounding box center [319, 317] width 178 height 38
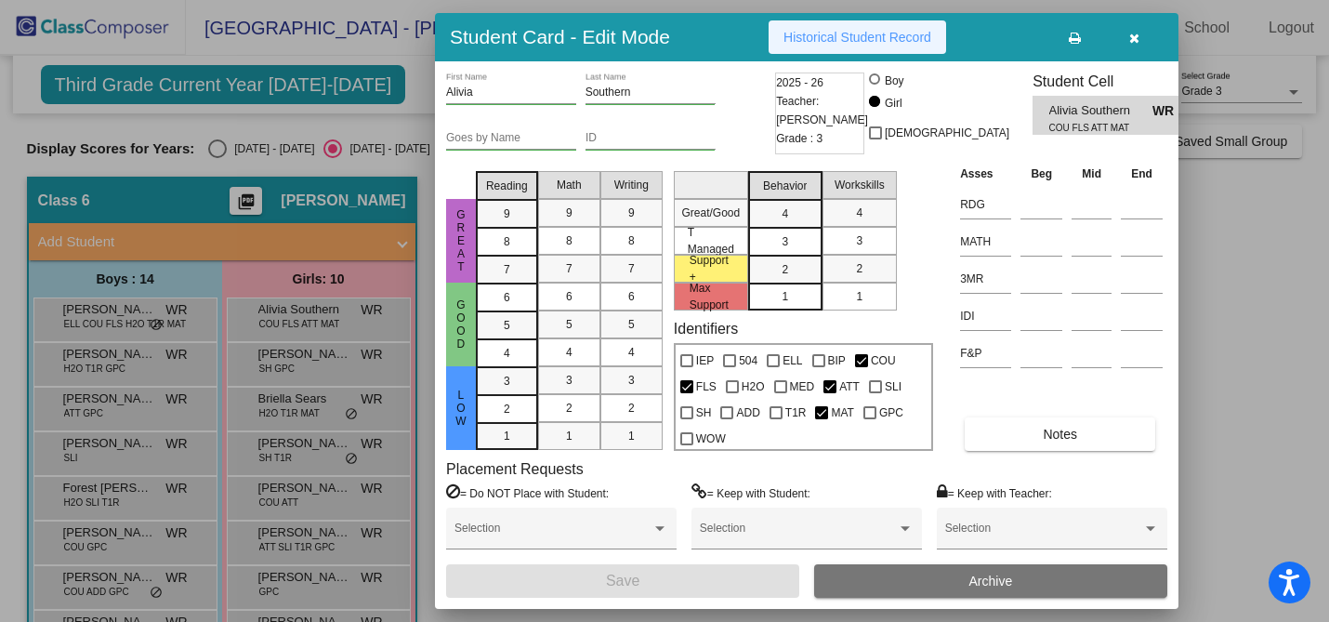
click at [909, 33] on span "Historical Student Record" at bounding box center [858, 37] width 148 height 15
click at [1135, 36] on icon "button" at bounding box center [1134, 38] width 10 height 13
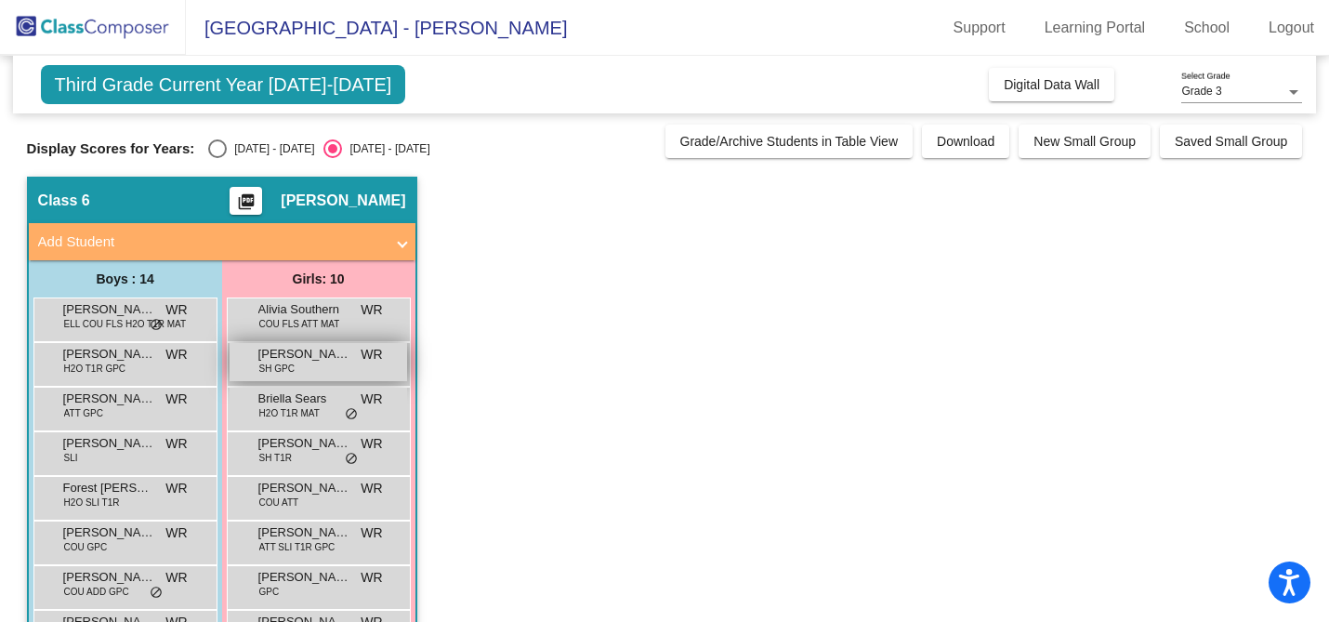
click at [356, 366] on div "[PERSON_NAME] SH GPC WR lock do_not_disturb_alt" at bounding box center [319, 362] width 178 height 38
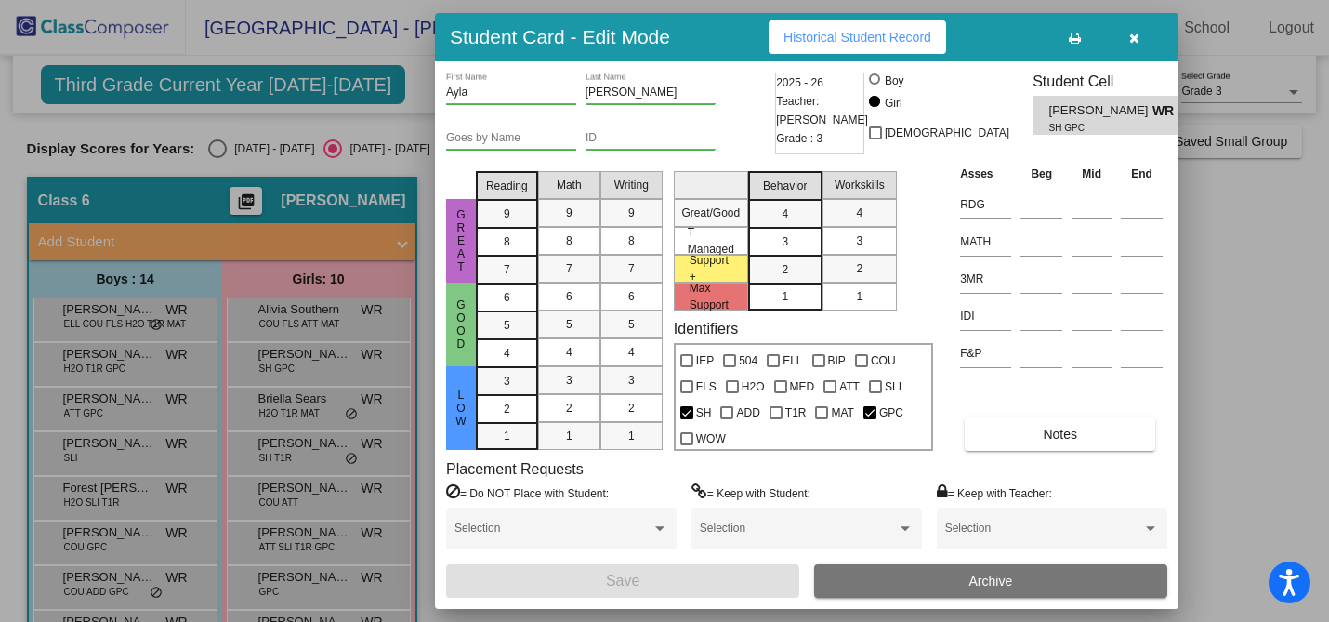
click at [886, 42] on span "Historical Student Record" at bounding box center [858, 37] width 148 height 15
click at [1137, 44] on icon "button" at bounding box center [1134, 38] width 10 height 13
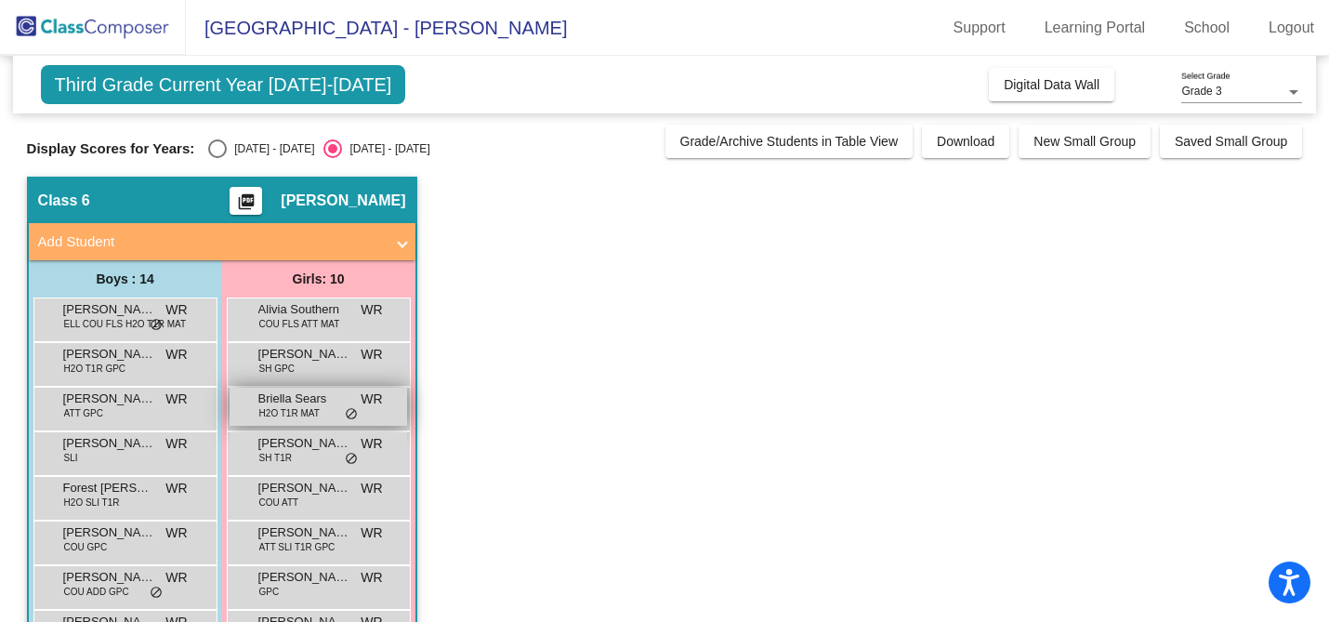
click at [345, 407] on span "do_not_disturb_alt" at bounding box center [351, 414] width 13 height 15
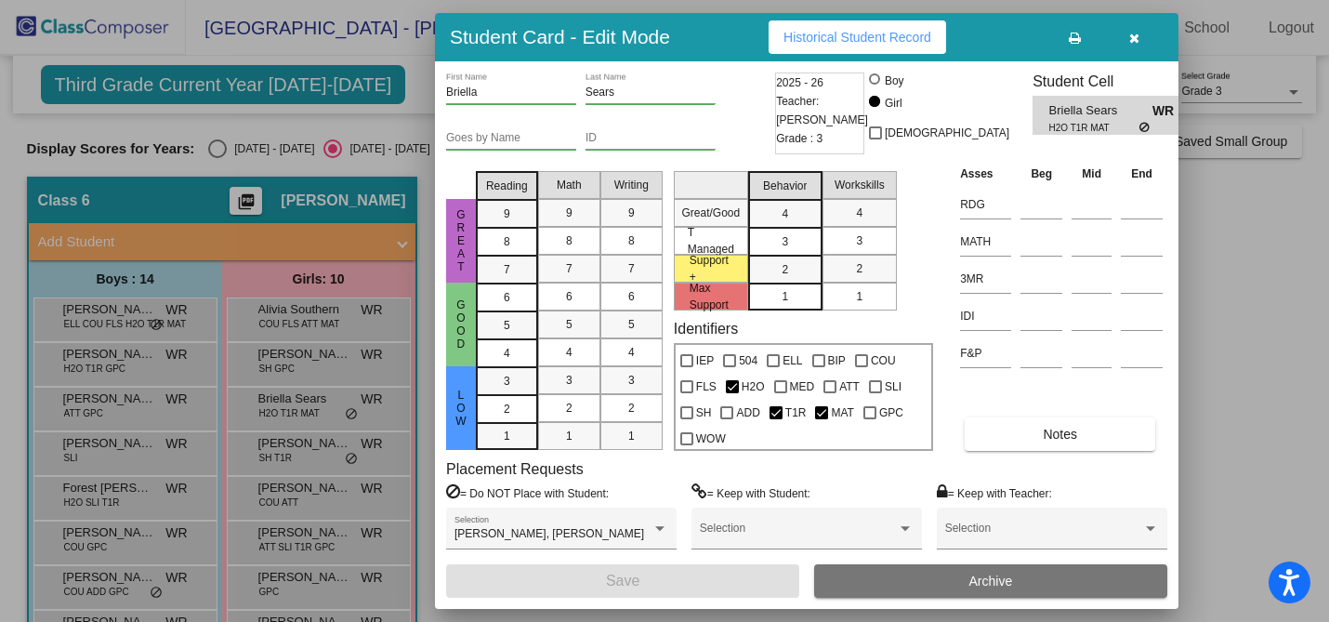
click at [857, 45] on button "Historical Student Record" at bounding box center [858, 36] width 178 height 33
click at [1135, 39] on icon "button" at bounding box center [1134, 38] width 10 height 13
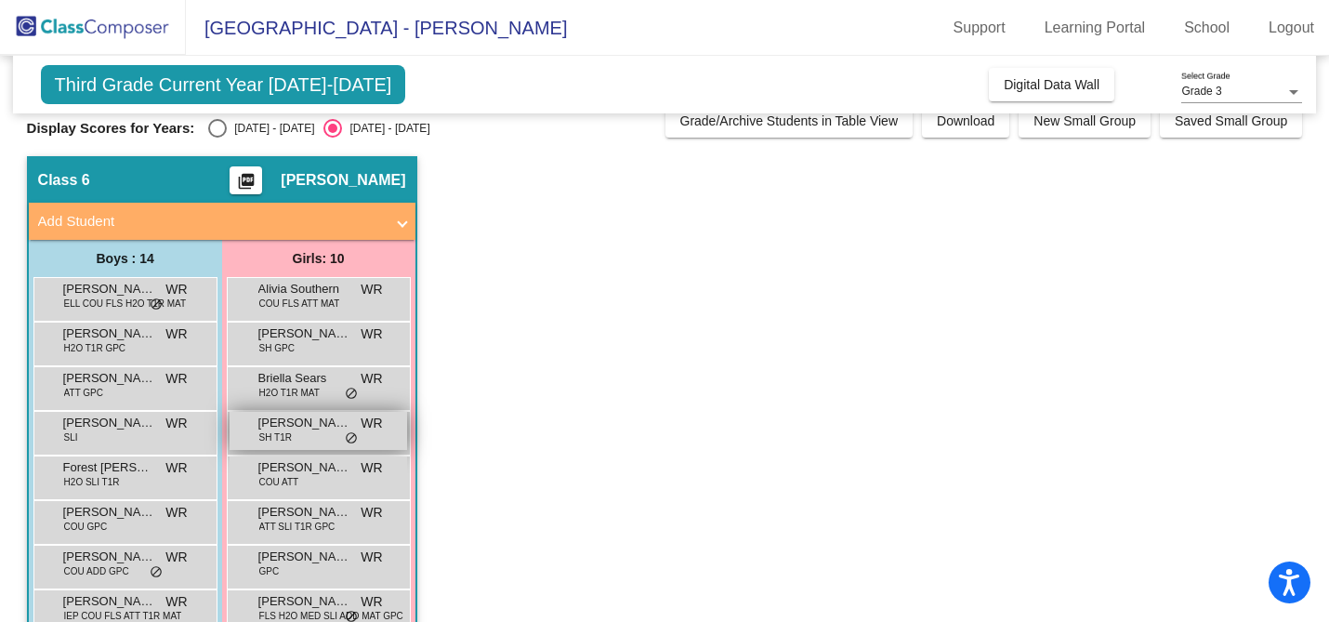
scroll to position [26, 0]
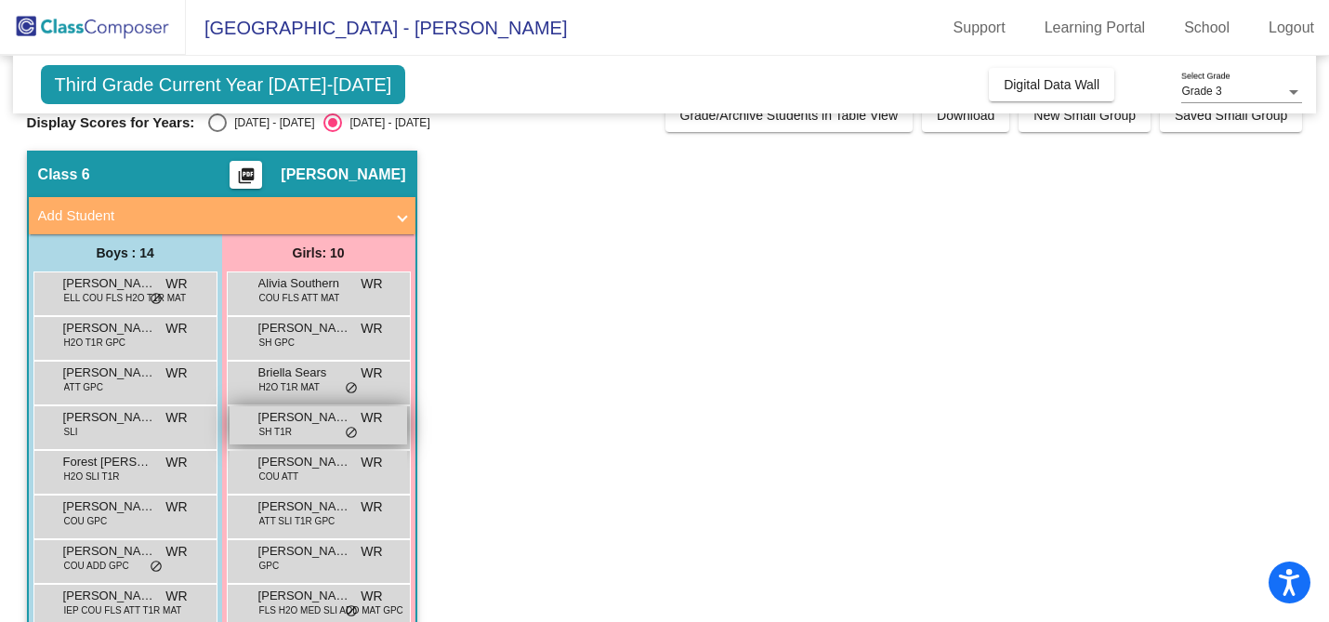
click at [306, 425] on span "[PERSON_NAME]" at bounding box center [304, 417] width 93 height 19
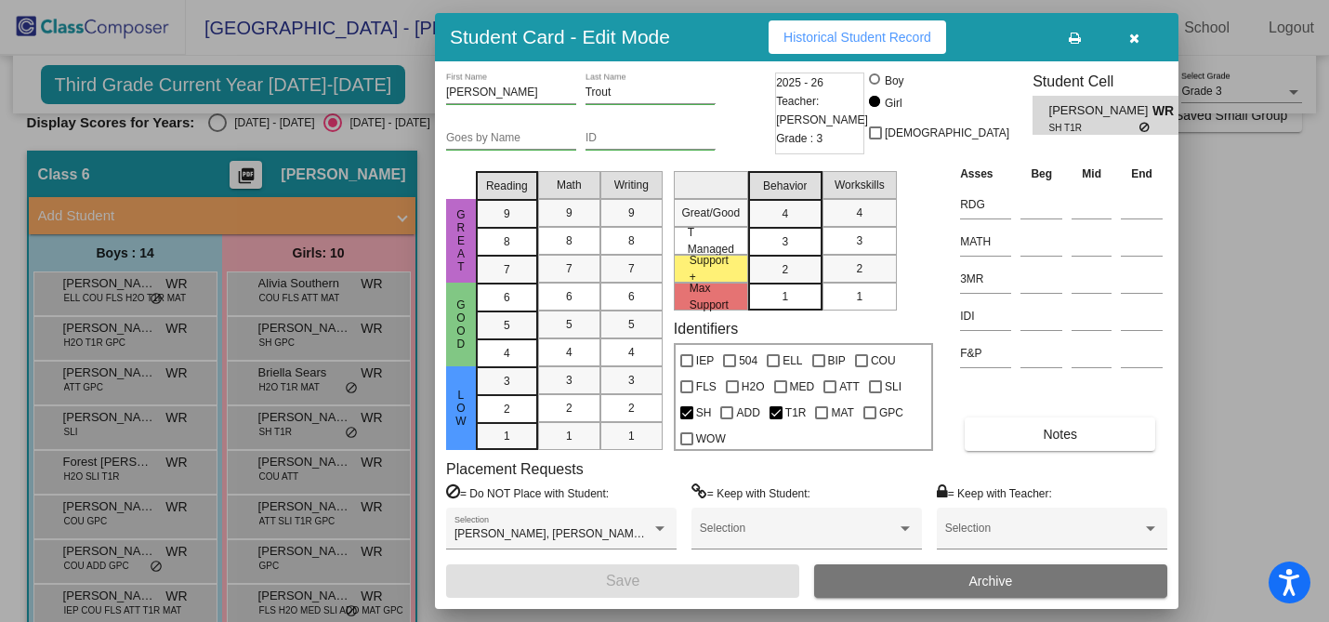
click at [856, 42] on span "Historical Student Record" at bounding box center [858, 37] width 148 height 15
click at [1131, 42] on icon "button" at bounding box center [1134, 38] width 10 height 13
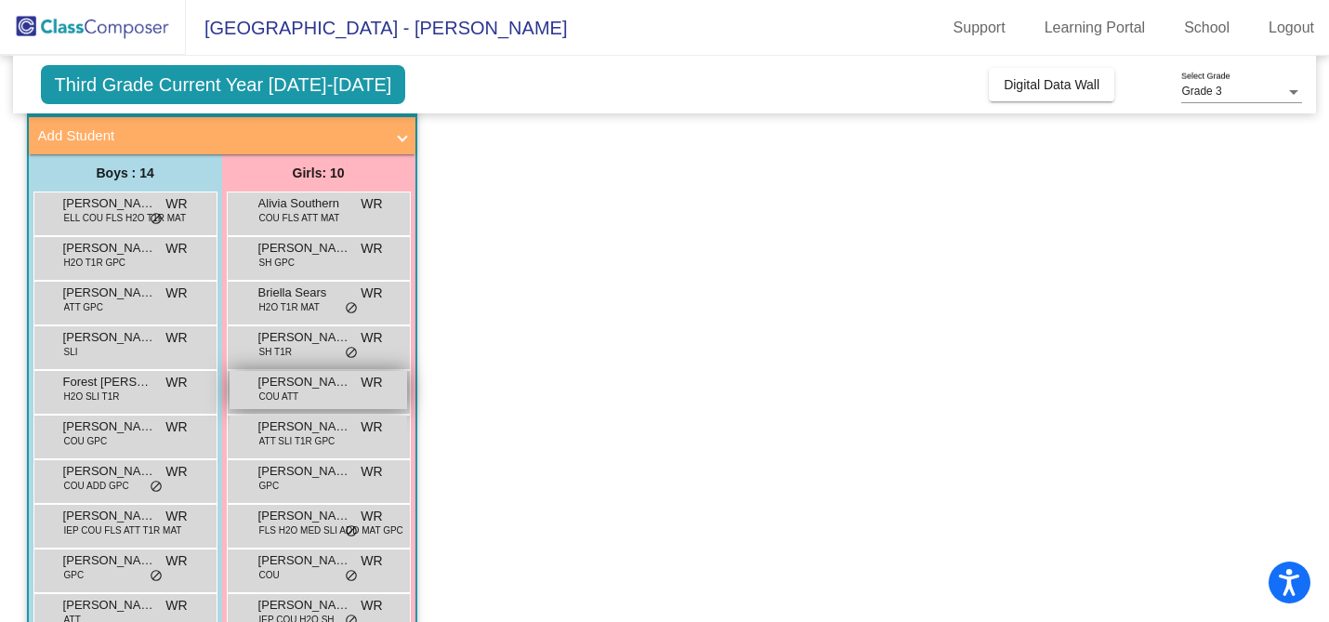
scroll to position [124, 0]
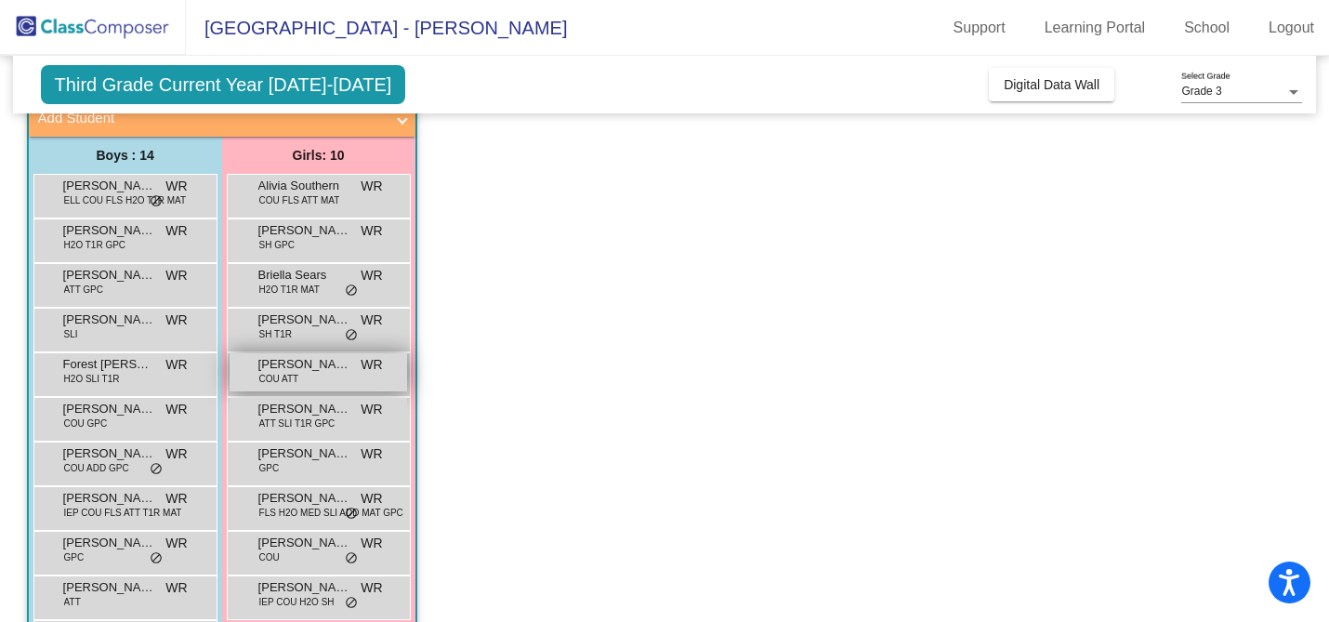
click at [350, 381] on div "[PERSON_NAME] COU ATT WR lock do_not_disturb_alt" at bounding box center [319, 372] width 178 height 38
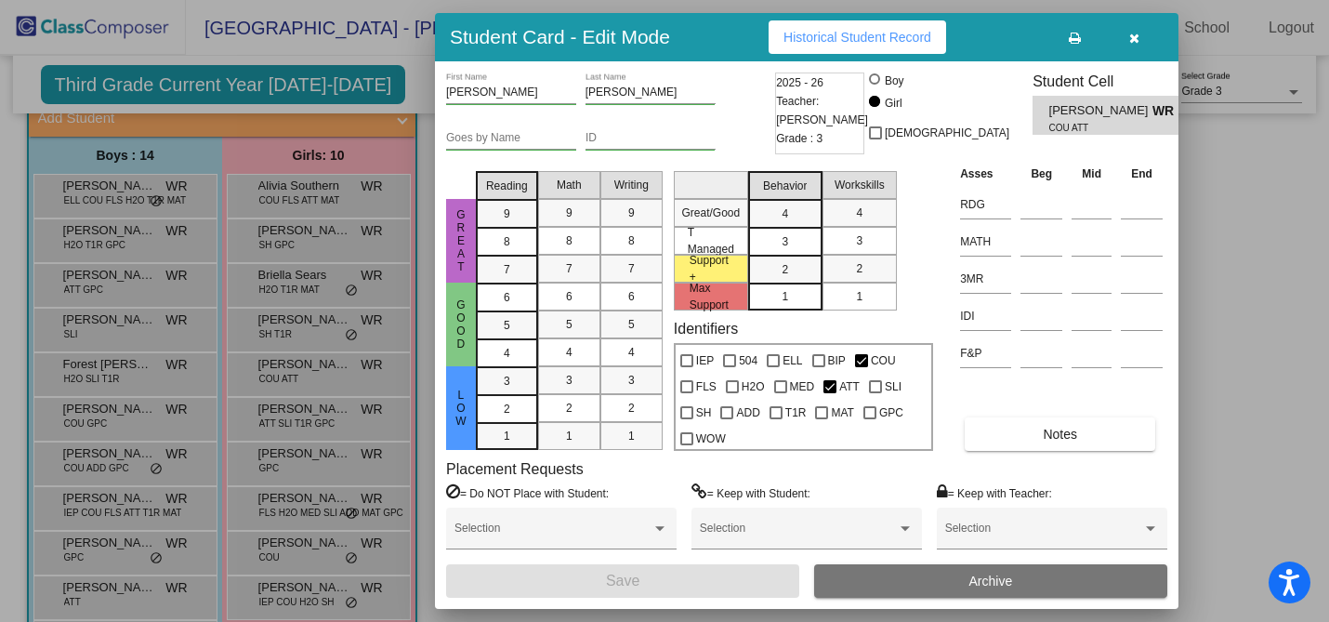
click at [913, 39] on span "Historical Student Record" at bounding box center [858, 37] width 148 height 15
click at [1134, 44] on icon "button" at bounding box center [1134, 38] width 10 height 13
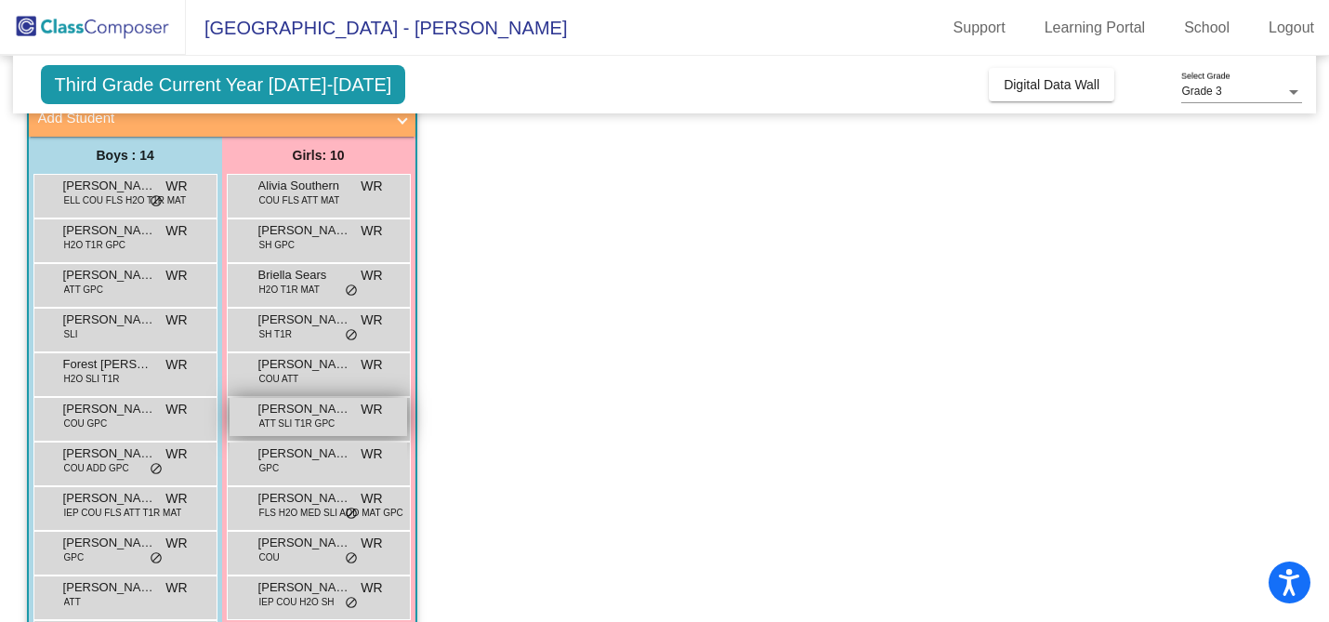
click at [306, 419] on span "ATT SLI T1R GPC" at bounding box center [297, 423] width 76 height 14
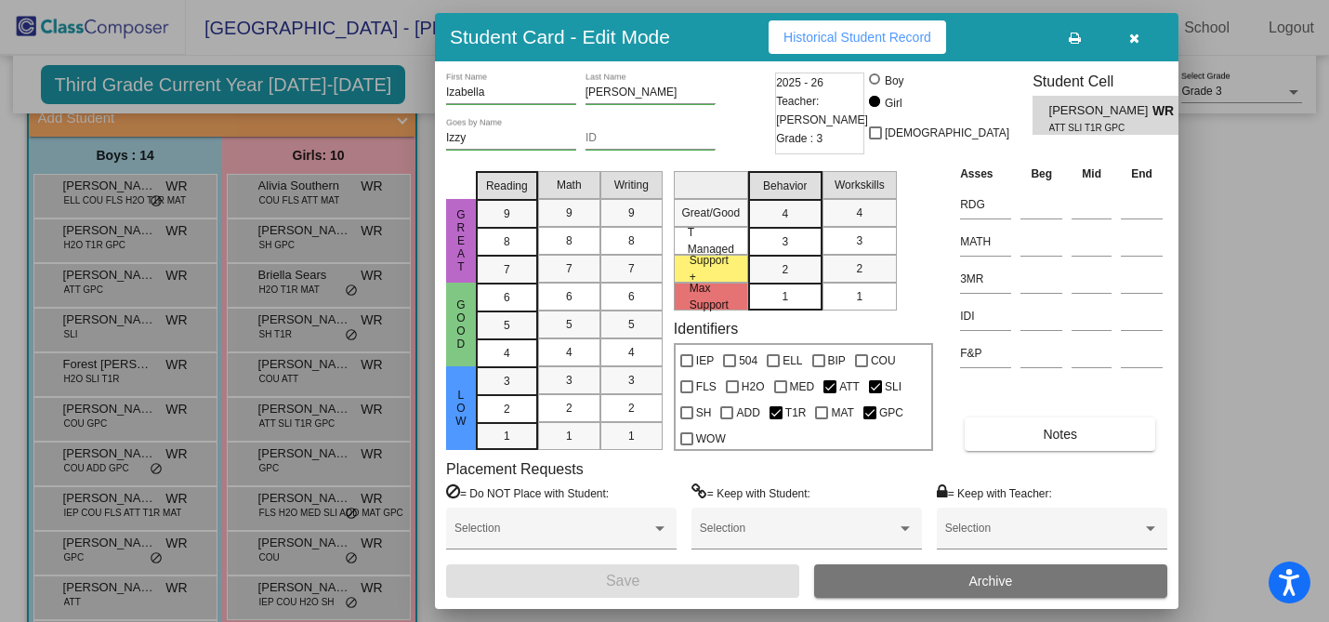
click at [925, 23] on button "Historical Student Record" at bounding box center [858, 36] width 178 height 33
click at [1139, 43] on button "button" at bounding box center [1133, 36] width 59 height 33
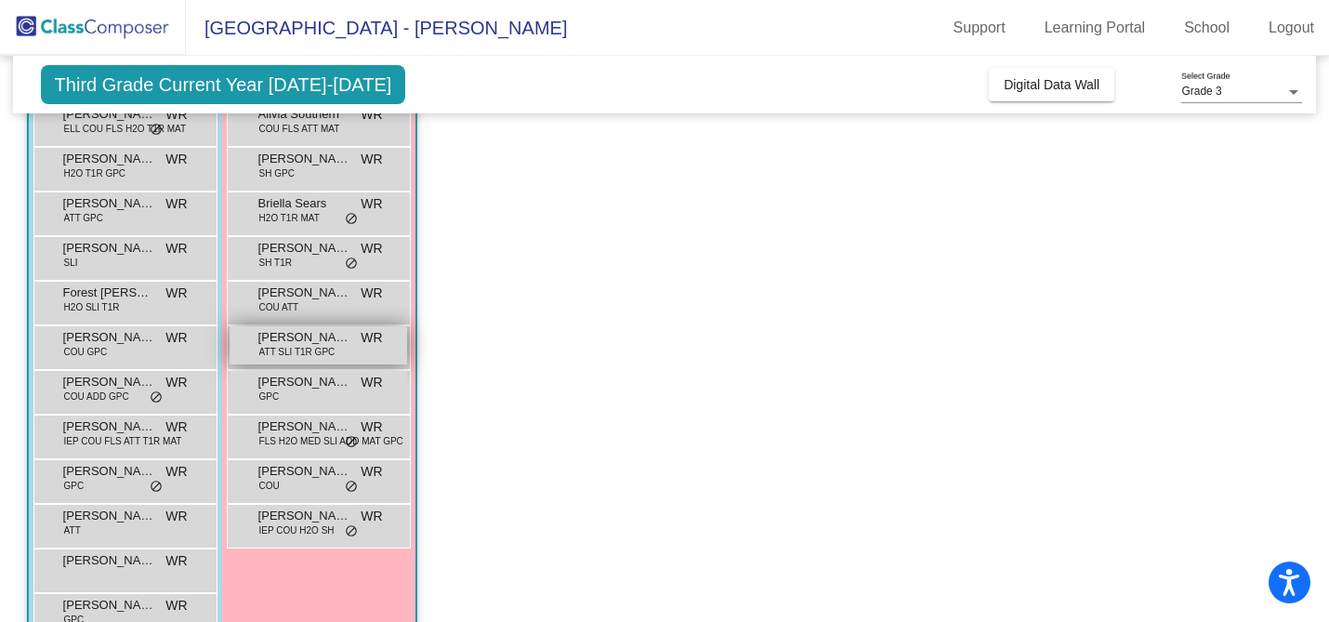
scroll to position [197, 0]
click at [351, 388] on div "[PERSON_NAME] GPC WR lock do_not_disturb_alt" at bounding box center [319, 388] width 178 height 38
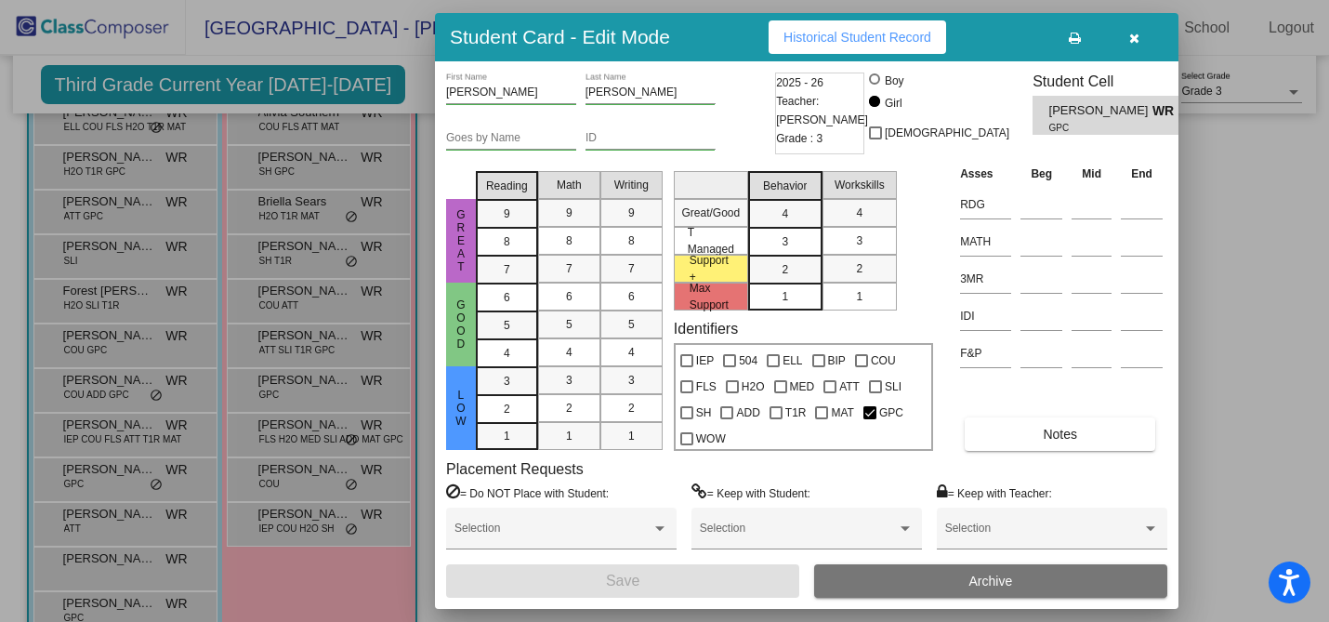
click at [848, 45] on button "Historical Student Record" at bounding box center [858, 36] width 178 height 33
click at [1136, 34] on icon "button" at bounding box center [1134, 38] width 10 height 13
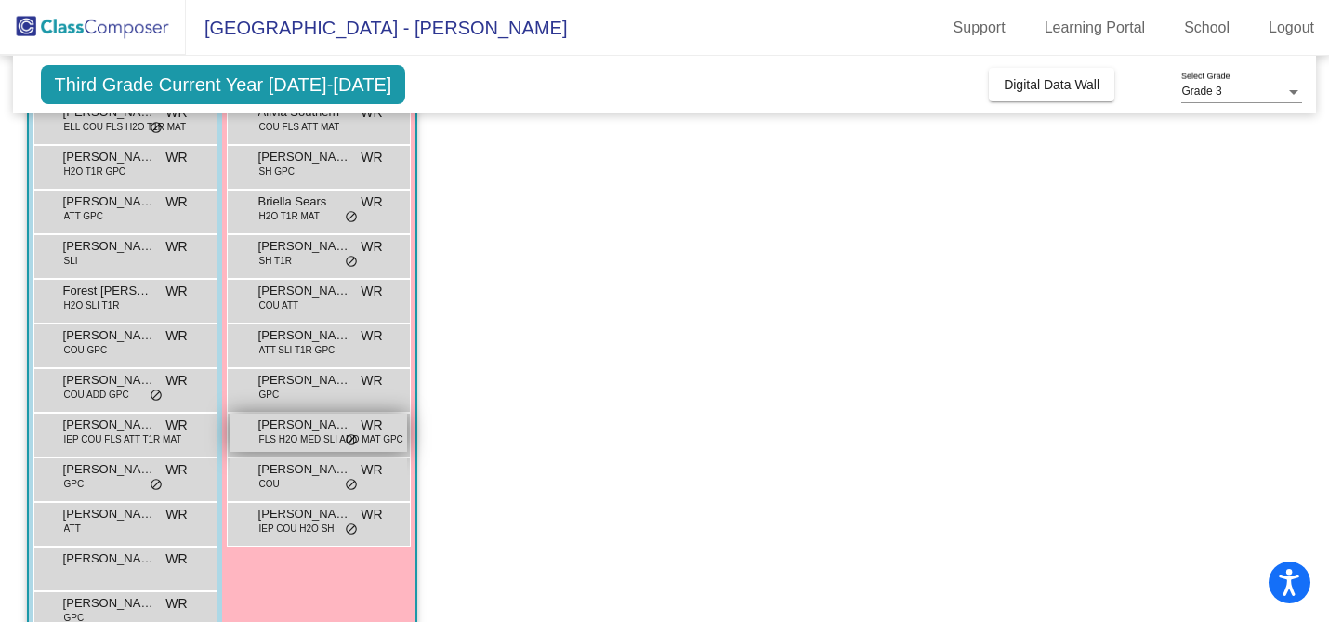
click at [323, 422] on span "[PERSON_NAME]" at bounding box center [304, 425] width 93 height 19
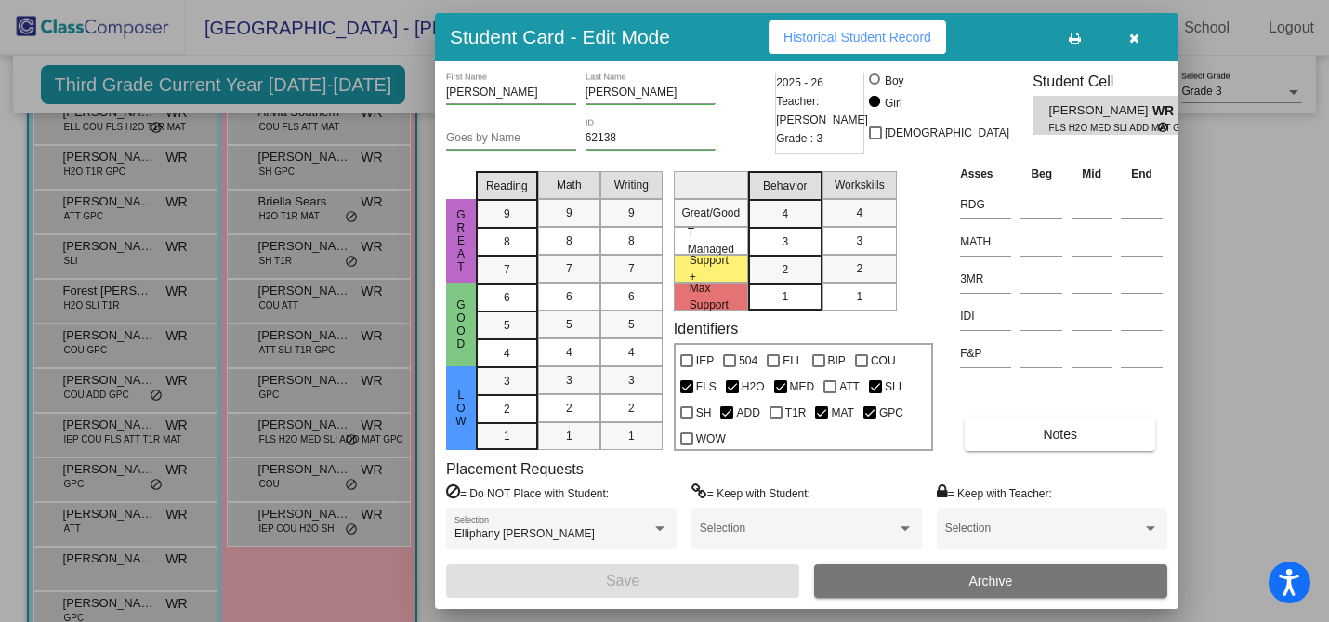
click at [878, 42] on span "Historical Student Record" at bounding box center [858, 37] width 148 height 15
click at [1131, 44] on icon "button" at bounding box center [1134, 38] width 10 height 13
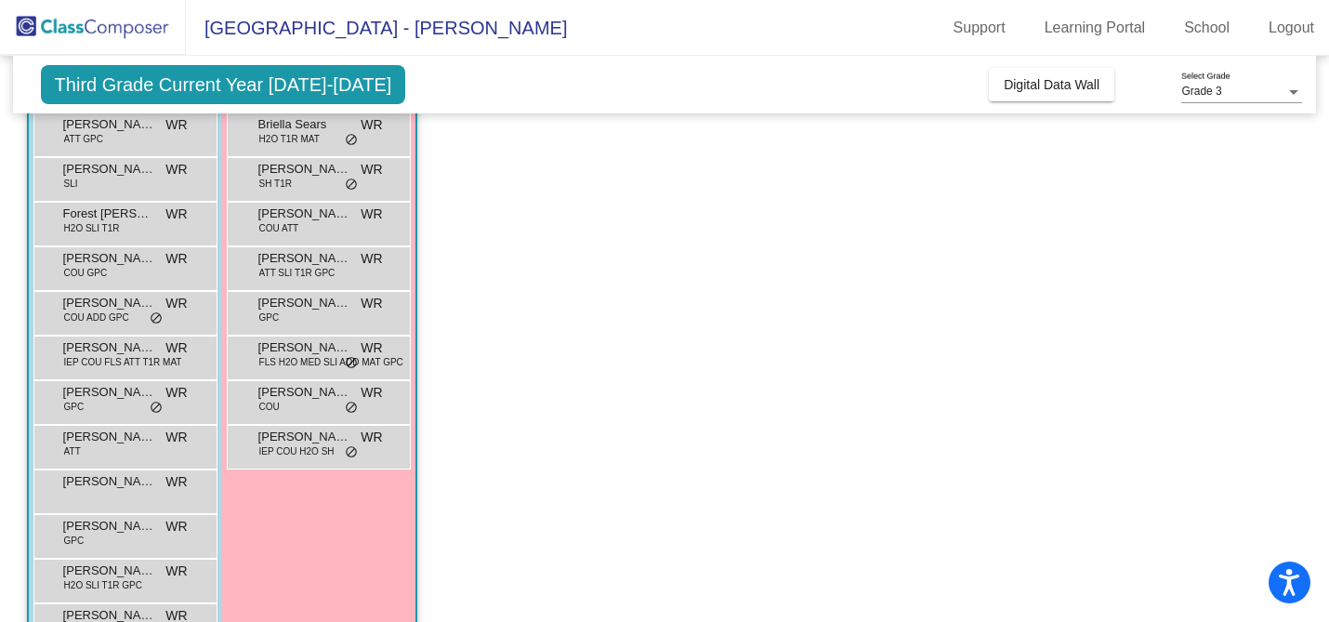
scroll to position [284, 0]
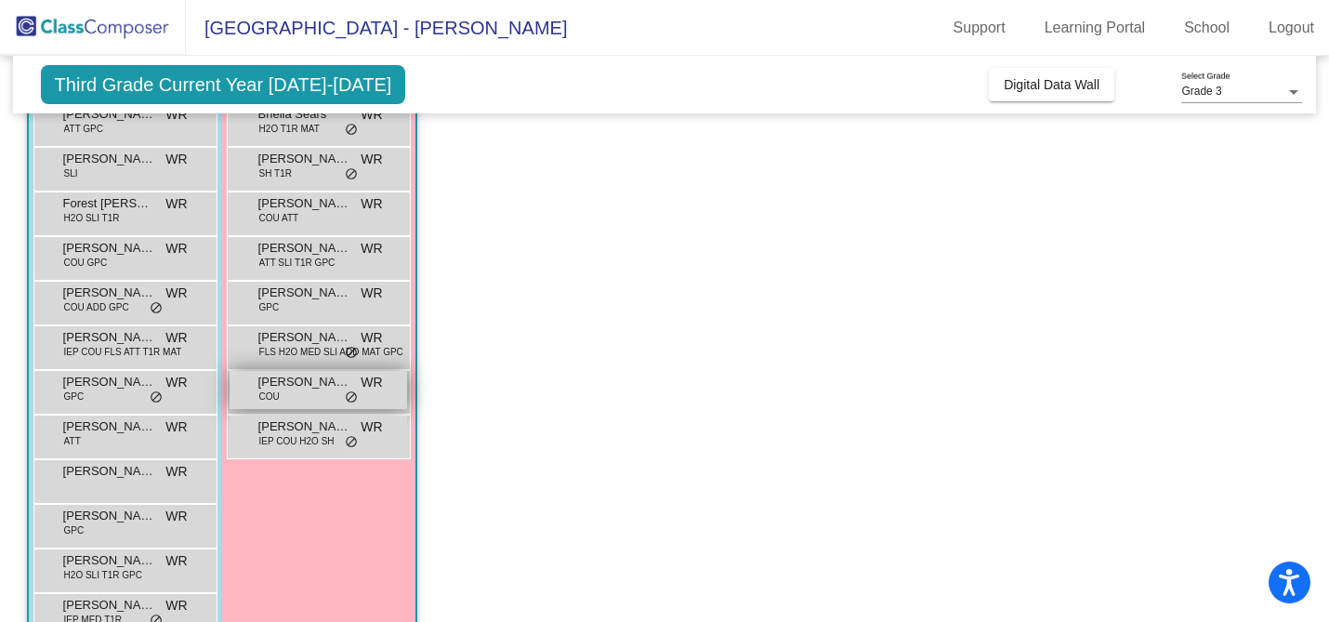
click at [318, 402] on div "[PERSON_NAME] Bacon2 COU WR lock do_not_disturb_alt" at bounding box center [319, 390] width 178 height 38
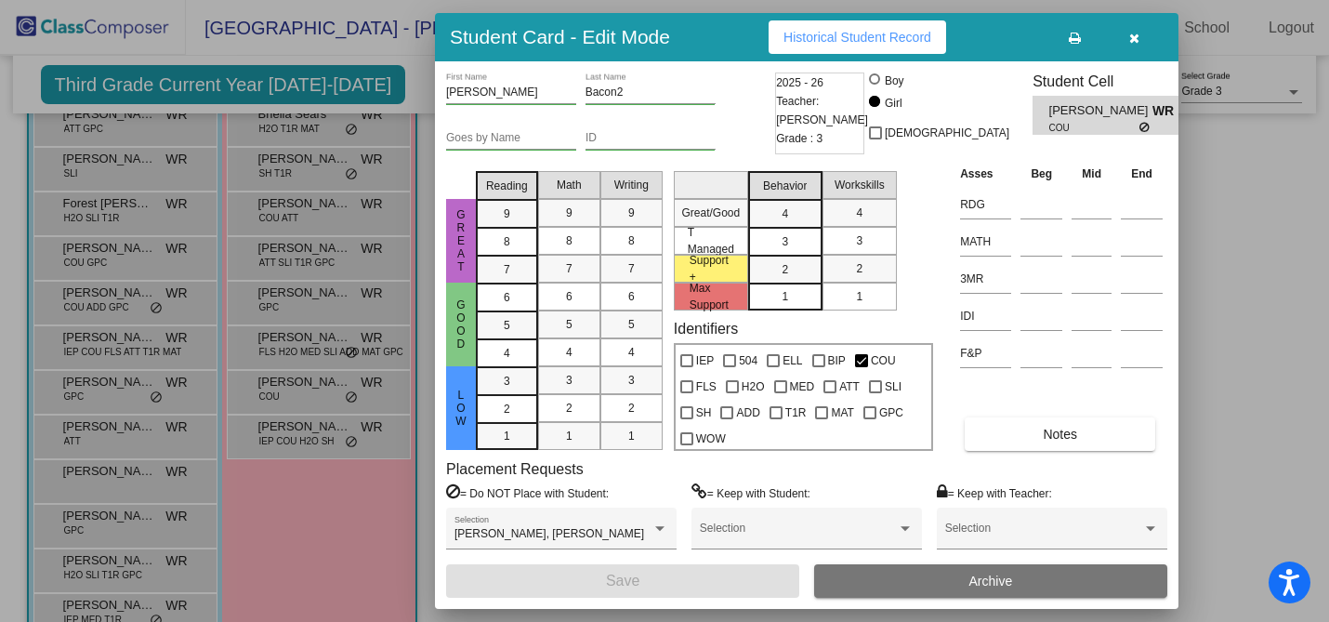
click at [831, 50] on button "Historical Student Record" at bounding box center [858, 36] width 178 height 33
click at [1130, 37] on icon "button" at bounding box center [1134, 38] width 10 height 13
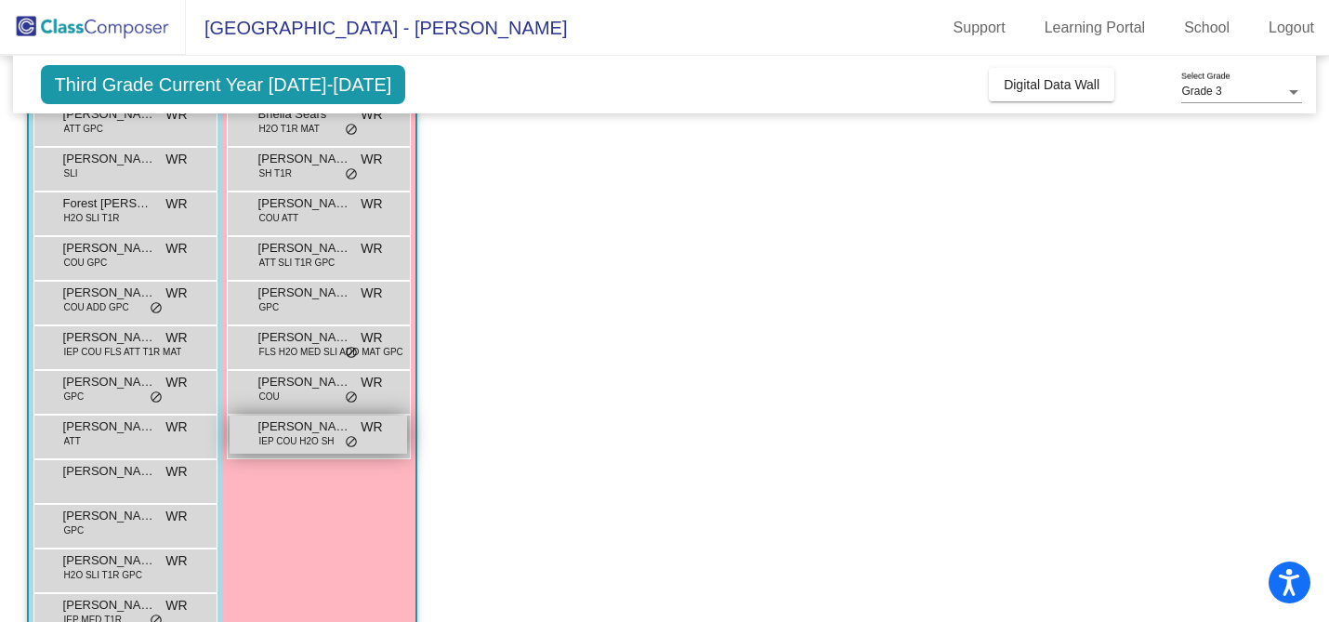
click at [289, 428] on span "[PERSON_NAME]" at bounding box center [304, 426] width 93 height 19
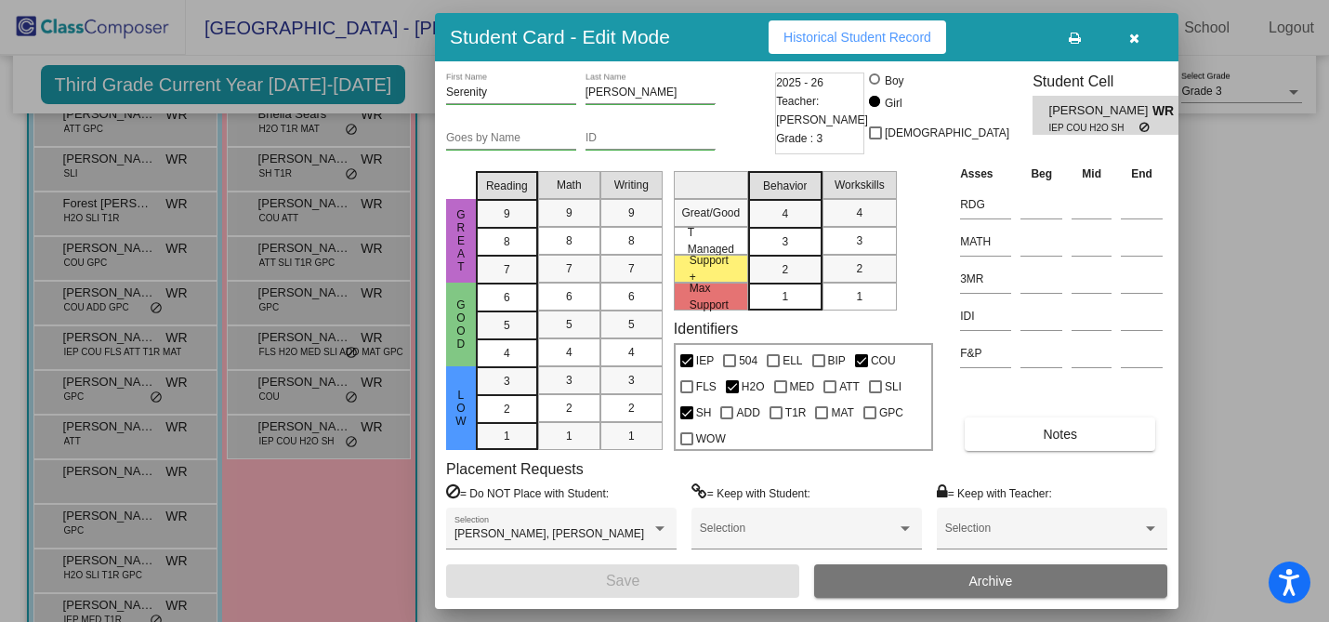
click at [923, 38] on span "Historical Student Record" at bounding box center [858, 37] width 148 height 15
click at [1135, 41] on icon "button" at bounding box center [1134, 38] width 10 height 13
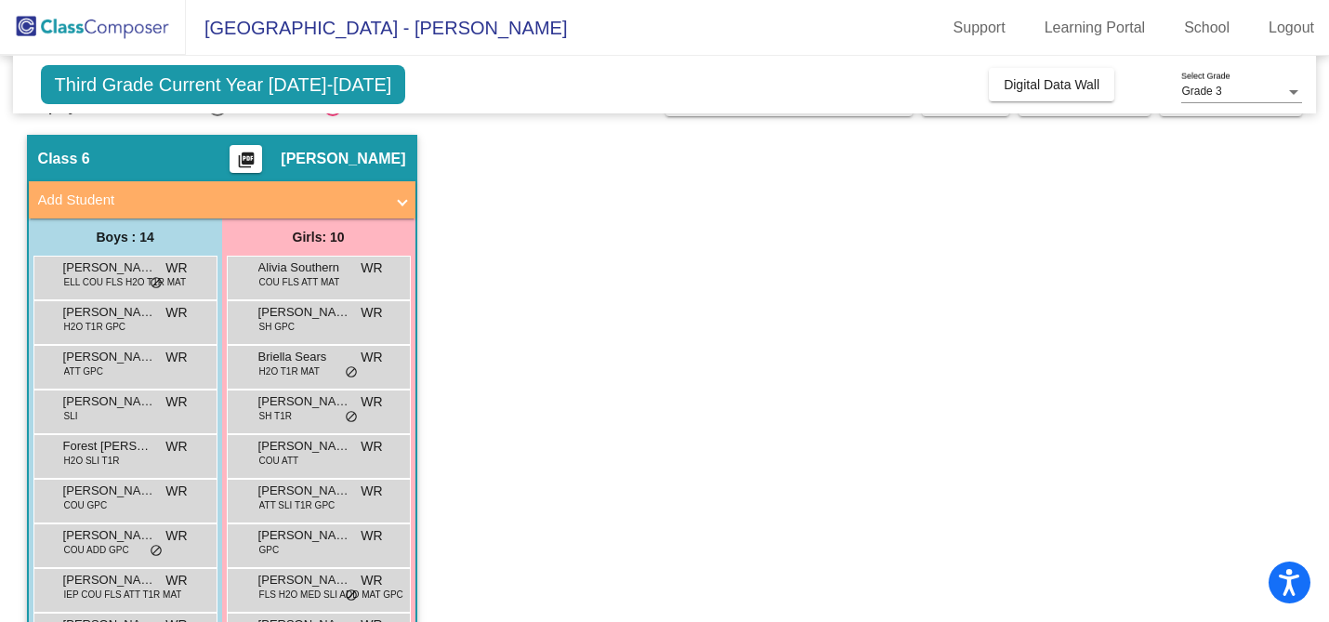
scroll to position [44, 0]
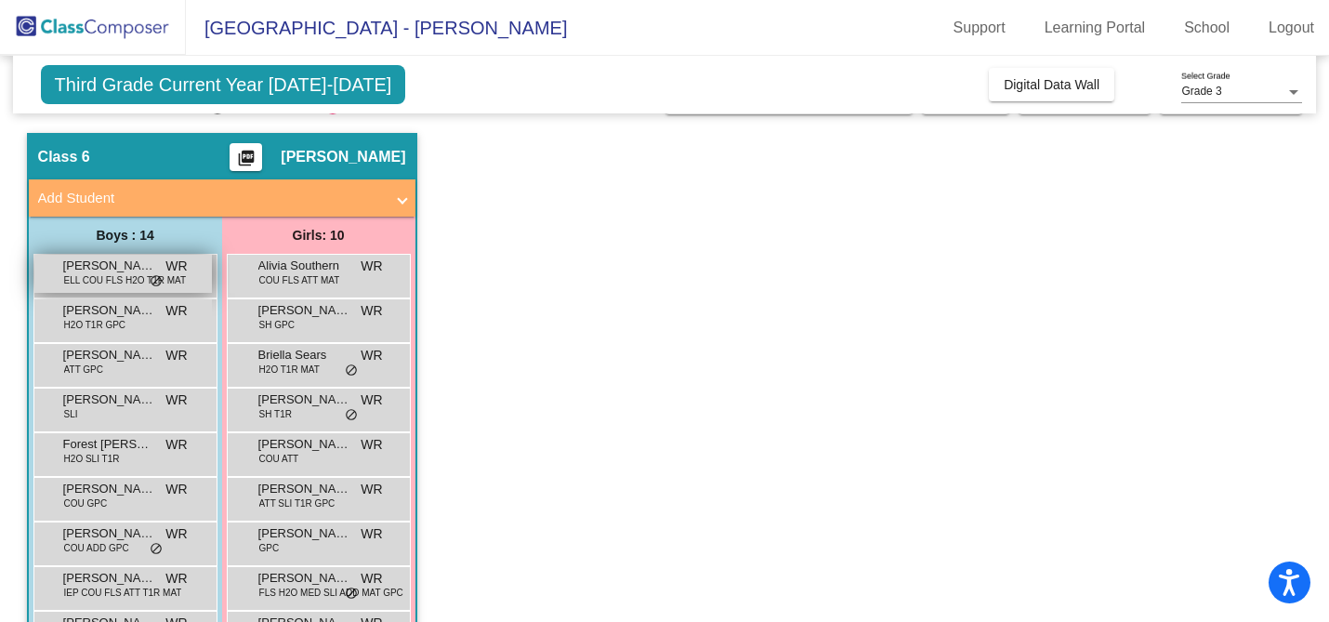
click at [130, 265] on span "[PERSON_NAME]" at bounding box center [109, 266] width 93 height 19
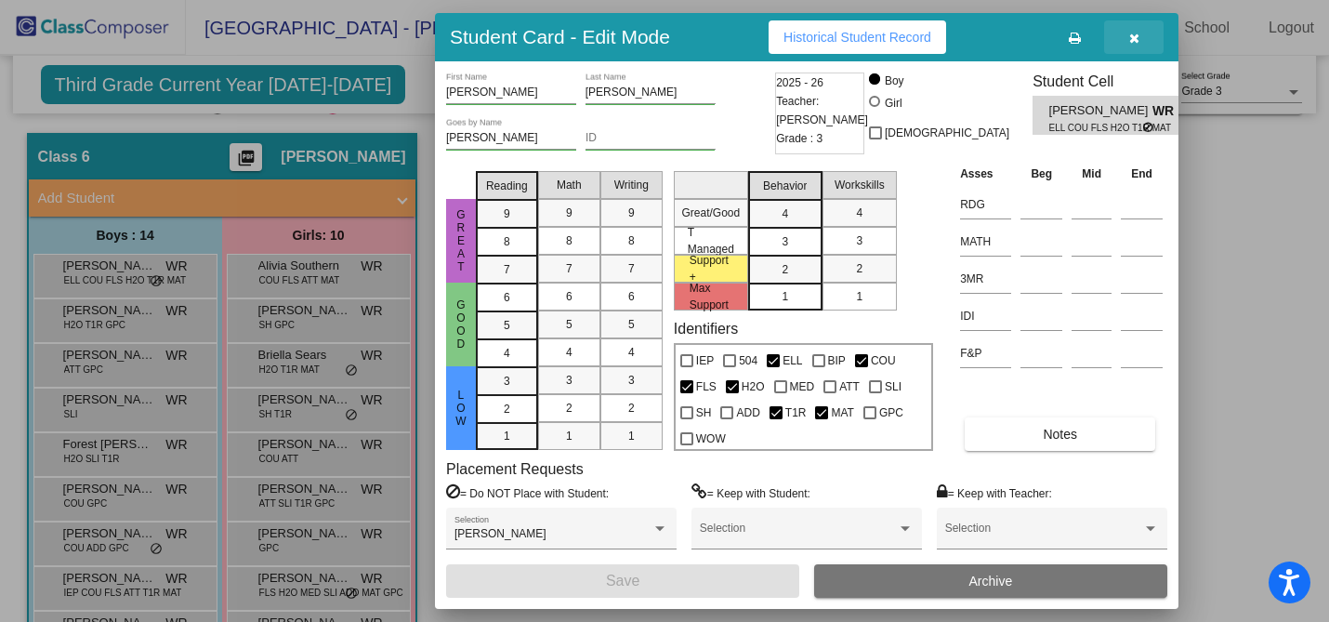
click at [1135, 37] on icon "button" at bounding box center [1134, 38] width 10 height 13
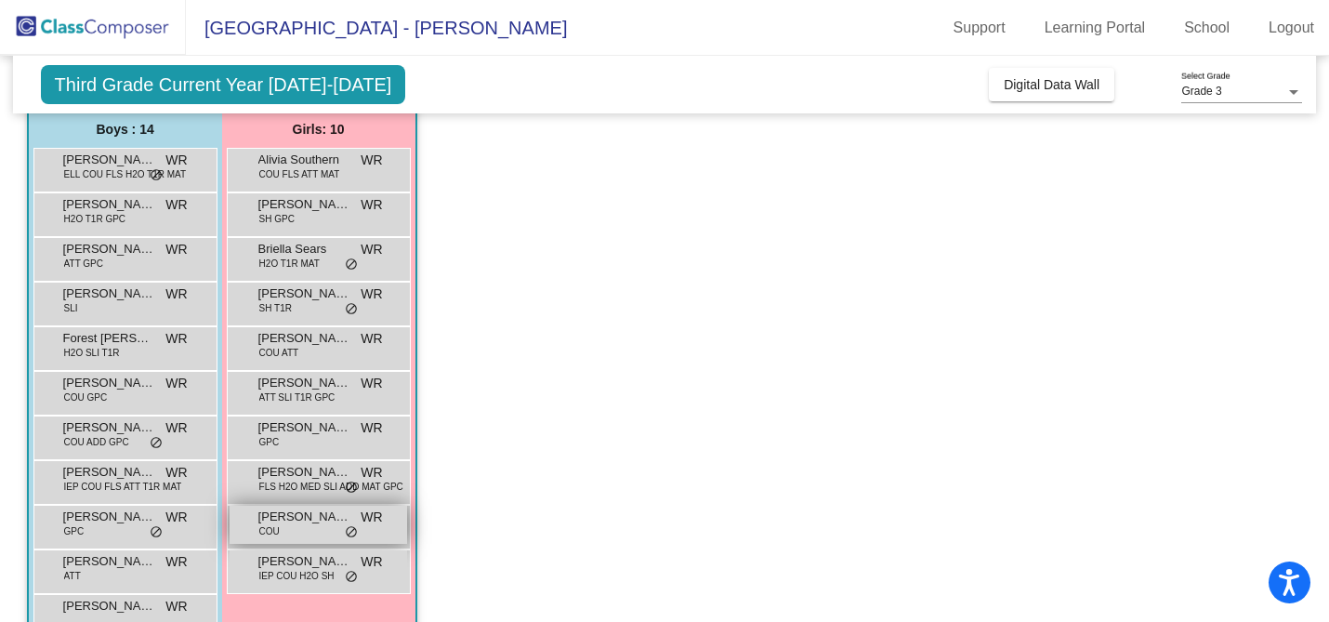
scroll to position [148, 0]
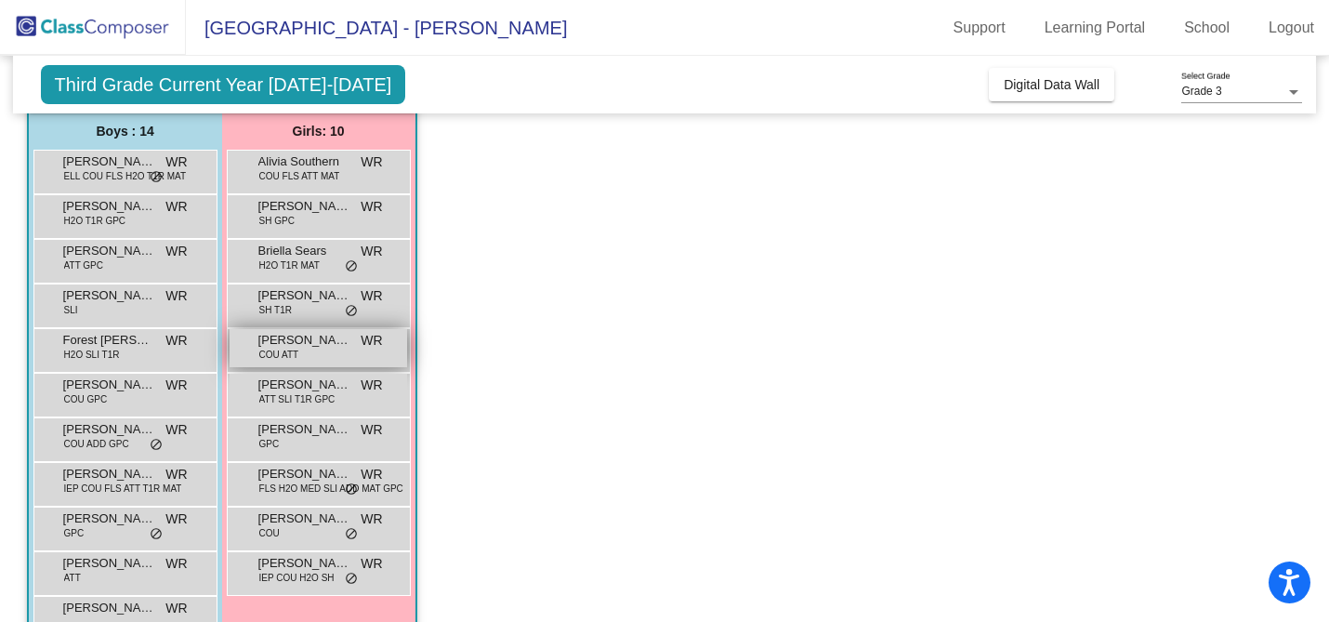
click at [343, 340] on span "[PERSON_NAME]" at bounding box center [304, 340] width 93 height 19
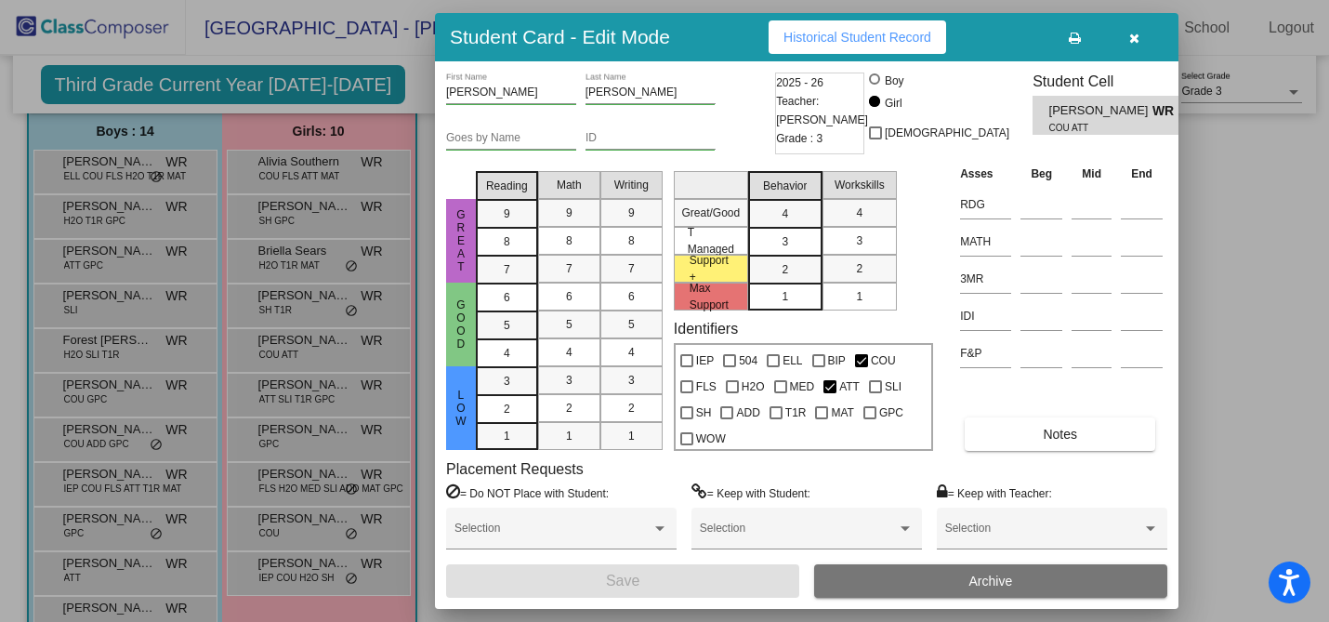
click at [916, 38] on span "Historical Student Record" at bounding box center [858, 37] width 148 height 15
click at [1136, 46] on button "button" at bounding box center [1133, 36] width 59 height 33
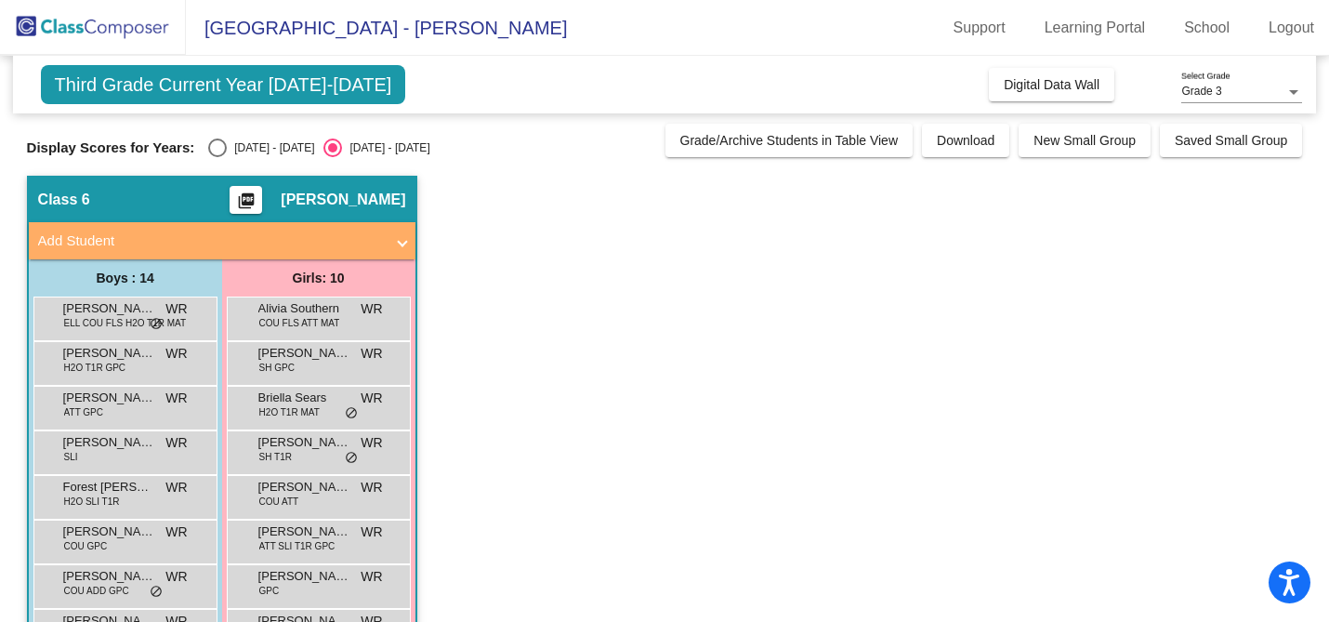
scroll to position [0, 0]
